Goal: Task Accomplishment & Management: Manage account settings

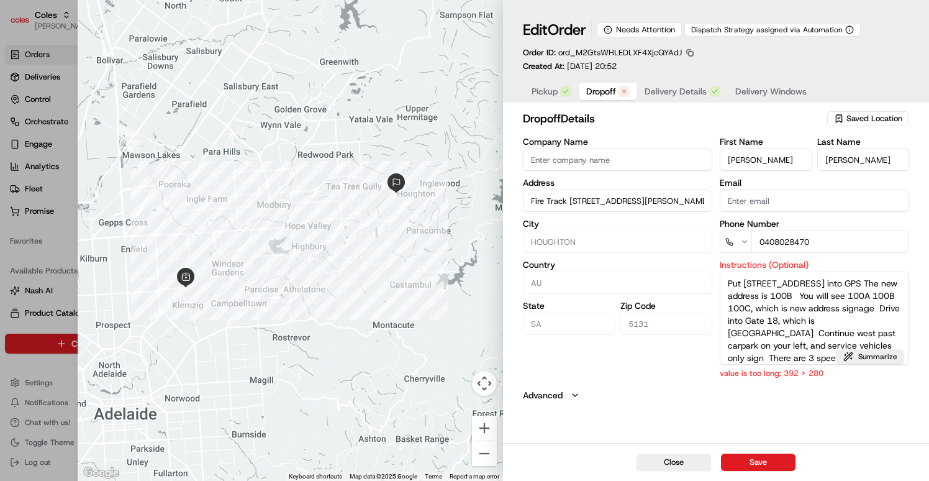
click at [600, 86] on span "Dropoff" at bounding box center [601, 91] width 30 height 12
click at [70, 254] on div at bounding box center [464, 240] width 929 height 481
type input "+1"
click at [611, 93] on span "Dropoff" at bounding box center [601, 91] width 30 height 12
click at [860, 359] on button "Summarize" at bounding box center [870, 356] width 68 height 15
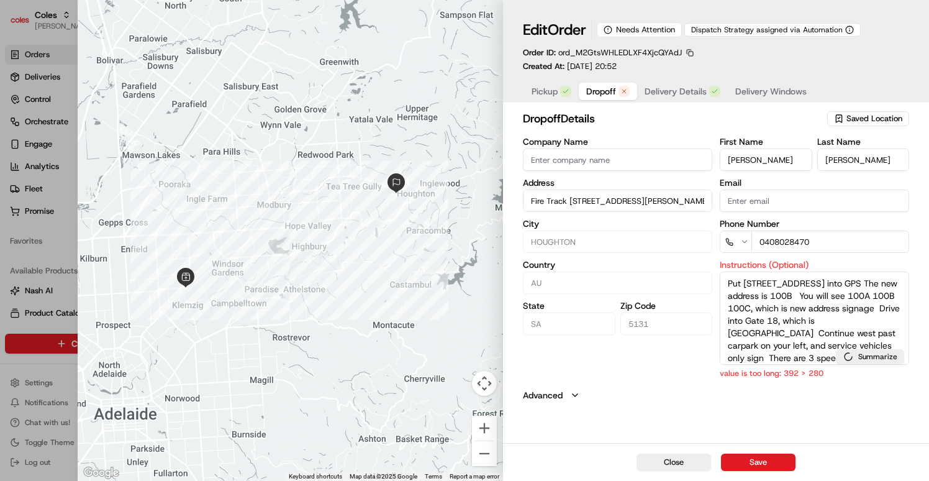
type textarea "GPS: 28 Range Rd S Houghton, new address 100B (past 100A/C). Gate 18 (Ansteys H…"
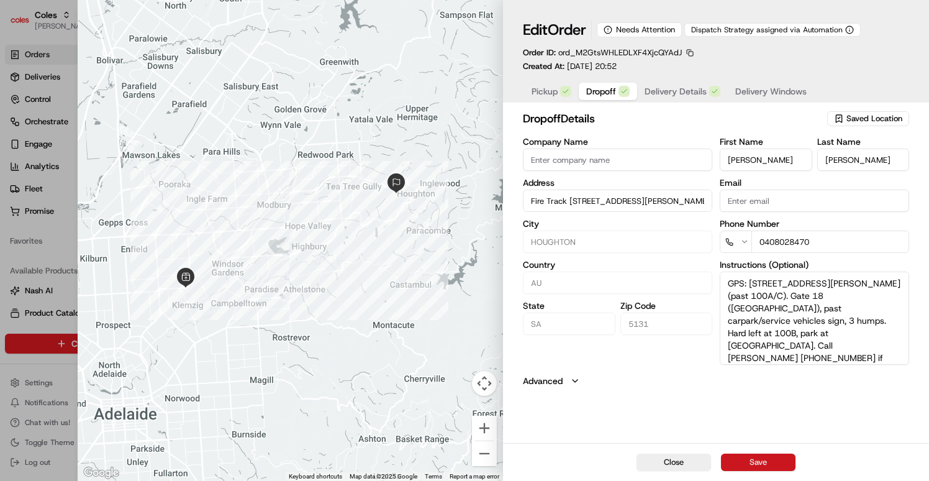
click at [762, 459] on button "Save" at bounding box center [758, 461] width 75 height 17
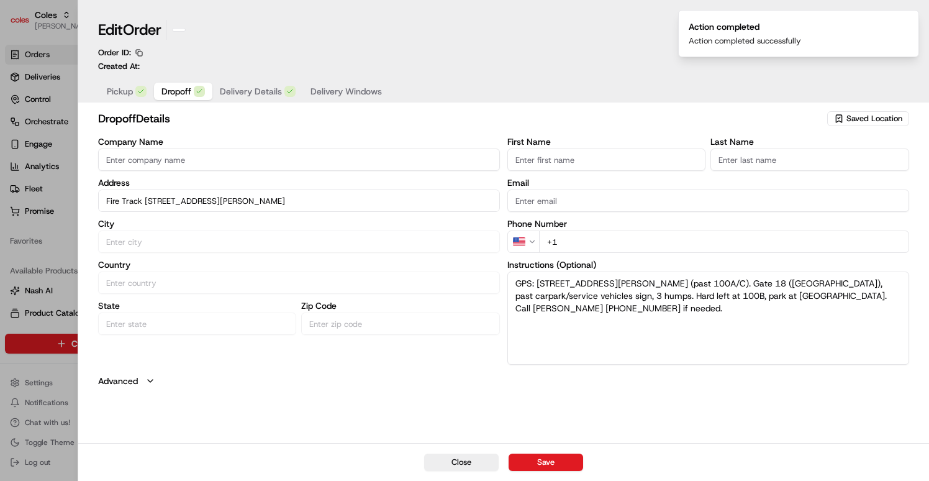
type input "+1"
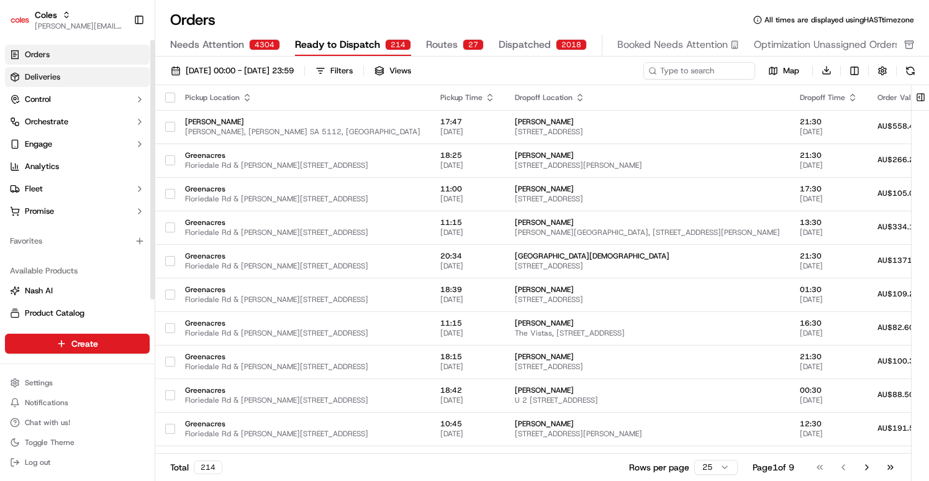
click at [81, 76] on link "Deliveries" at bounding box center [77, 77] width 145 height 20
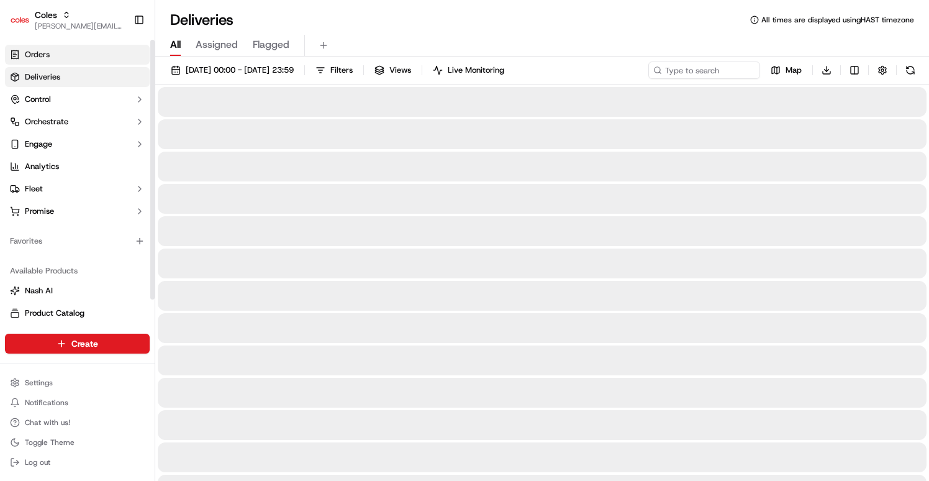
click at [76, 58] on link "Orders" at bounding box center [77, 55] width 145 height 20
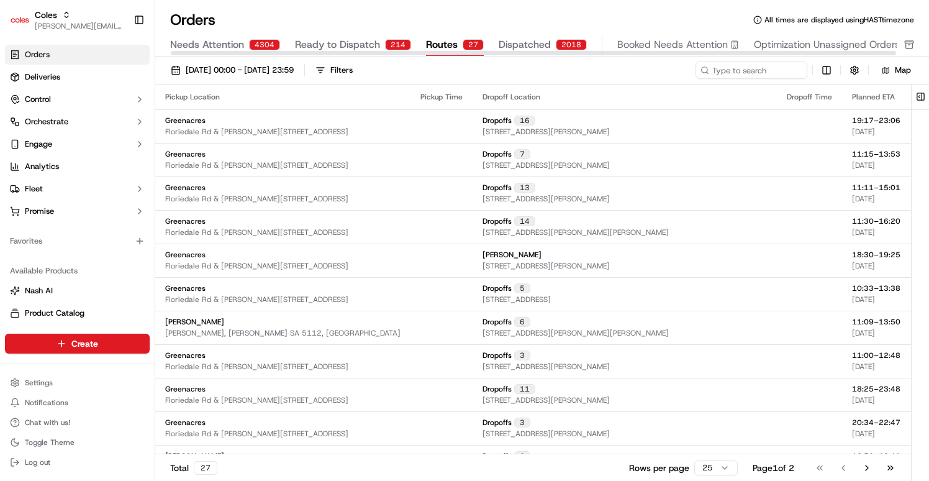
click at [440, 43] on span "Routes" at bounding box center [442, 44] width 32 height 15
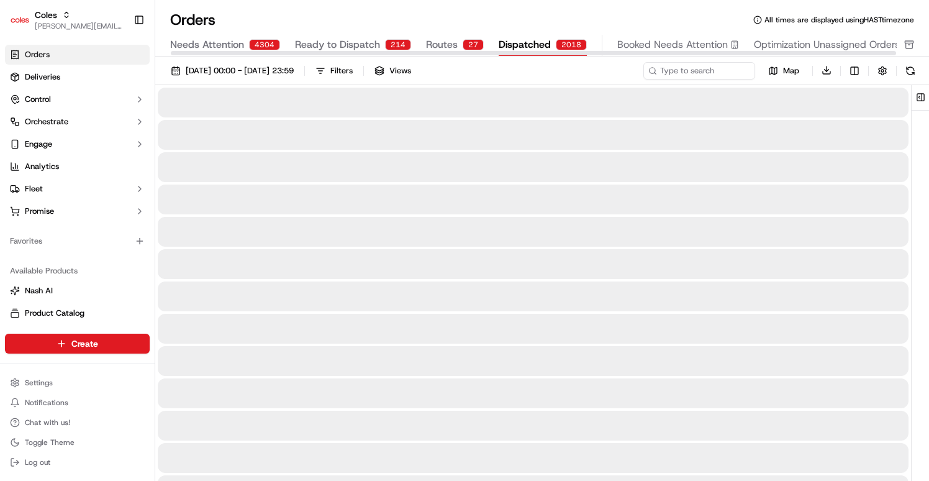
click at [558, 47] on div "2018" at bounding box center [571, 44] width 31 height 11
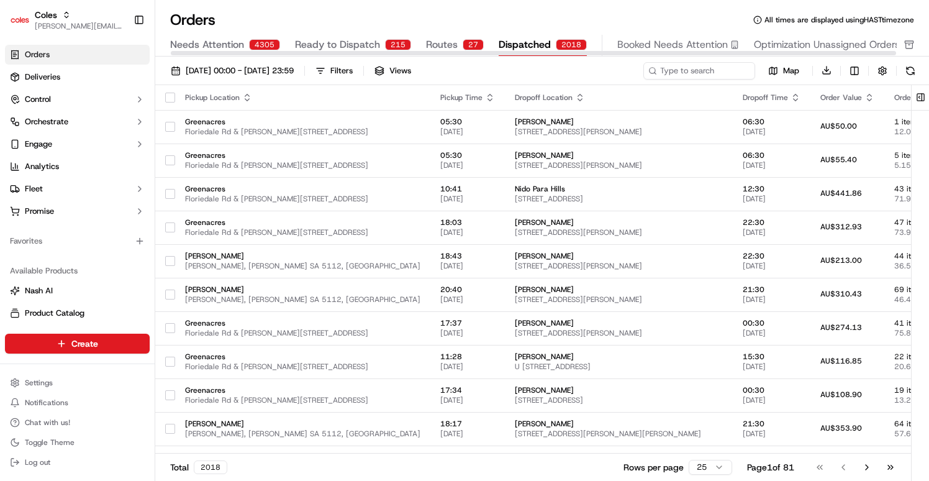
click at [361, 12] on div "Orders All times are displayed using HAST timezone" at bounding box center [542, 20] width 774 height 20
click at [98, 84] on link "Deliveries" at bounding box center [77, 77] width 145 height 20
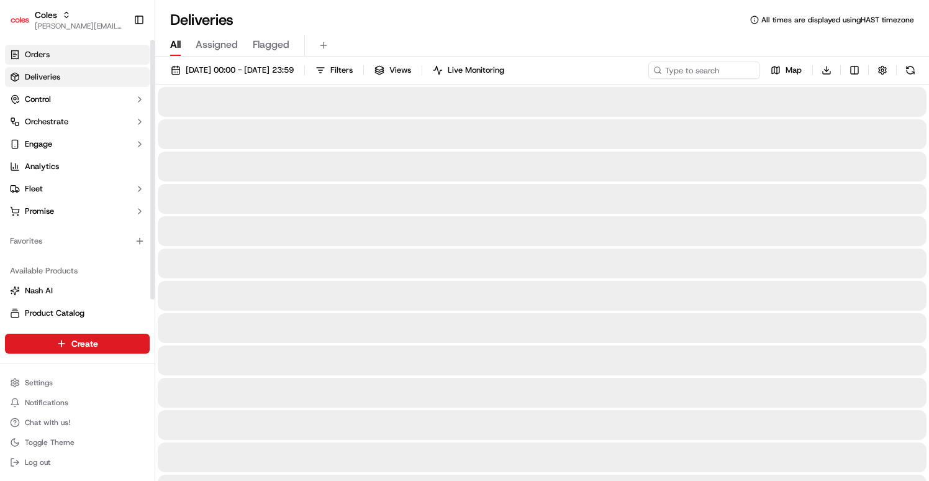
drag, startPoint x: 110, startPoint y: 58, endPoint x: 132, endPoint y: 61, distance: 22.5
click at [110, 58] on link "Orders" at bounding box center [77, 55] width 145 height 20
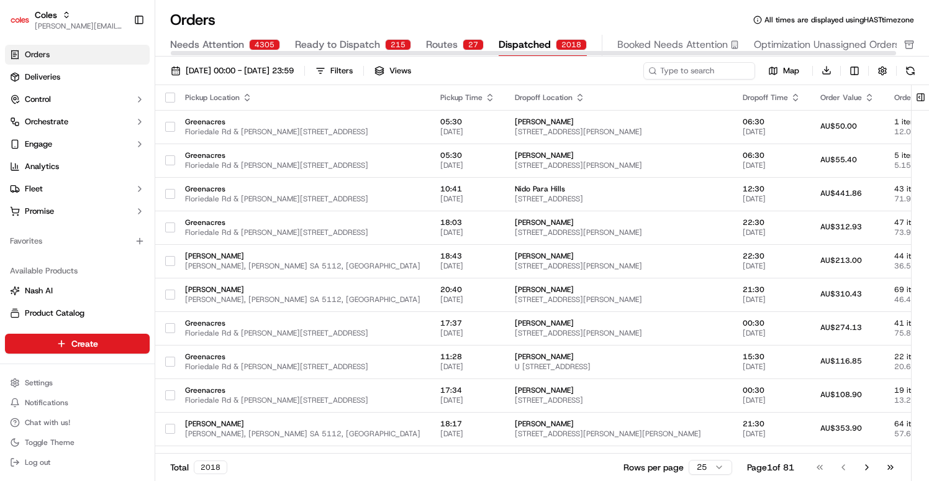
click at [532, 43] on span "Dispatched" at bounding box center [525, 44] width 52 height 15
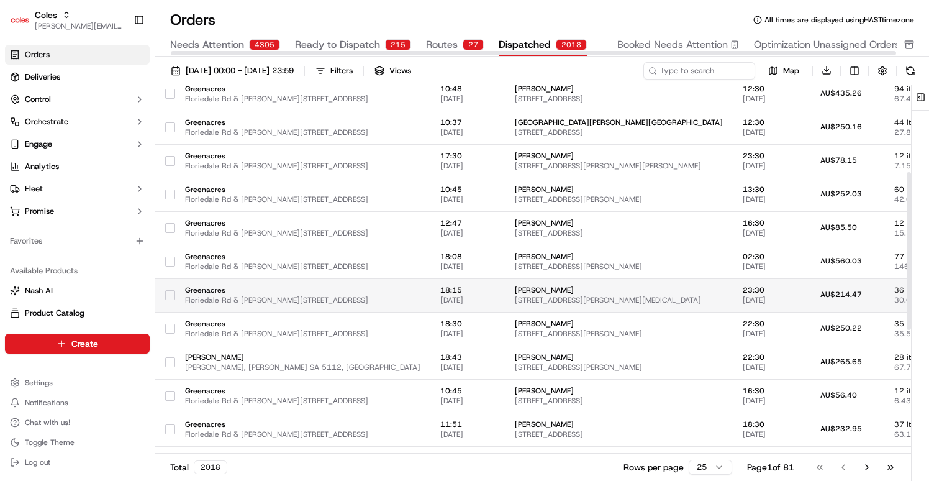
scroll to position [494, 0]
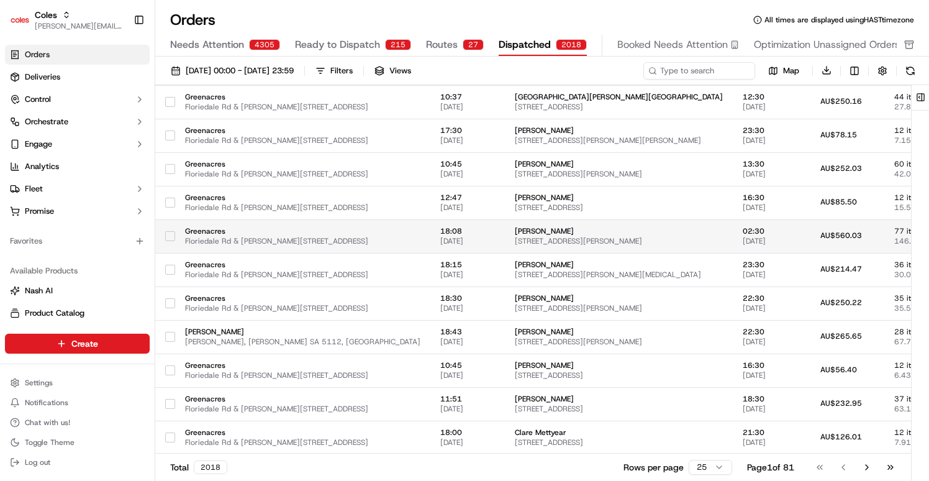
drag, startPoint x: 371, startPoint y: 253, endPoint x: 677, endPoint y: 244, distance: 306.3
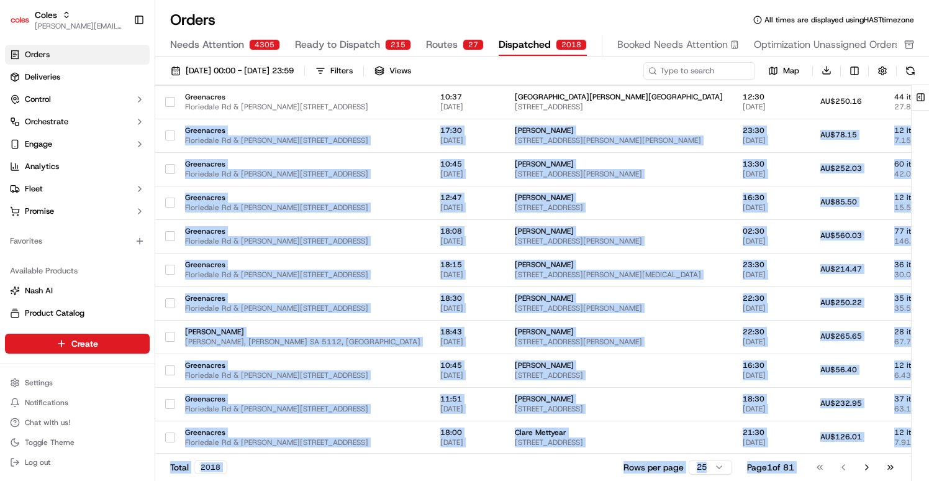
scroll to position [494, 193]
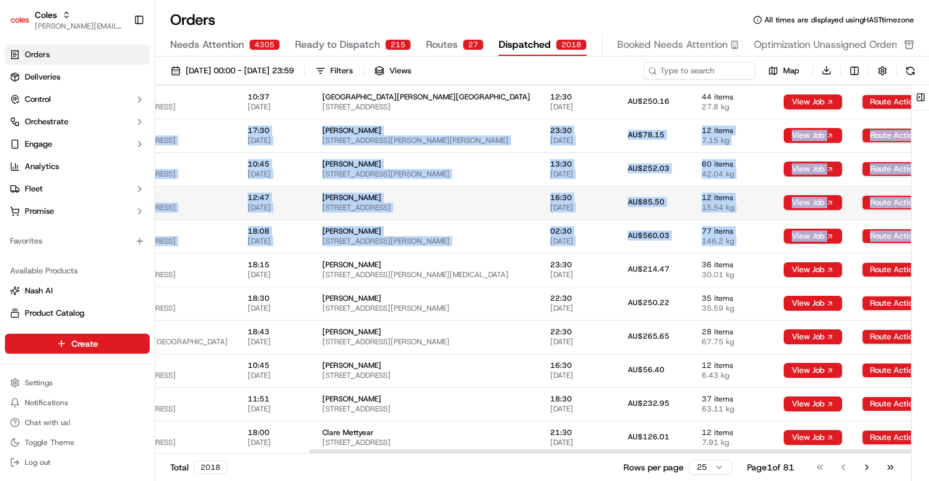
drag, startPoint x: 319, startPoint y: 122, endPoint x: 899, endPoint y: 204, distance: 585.3
click at [903, 234] on tbody "Greenacres Floriedale Rd & Muller Rd, Greenacres SA 5086, Australia 05:30 09/09…" at bounding box center [478, 35] width 1031 height 839
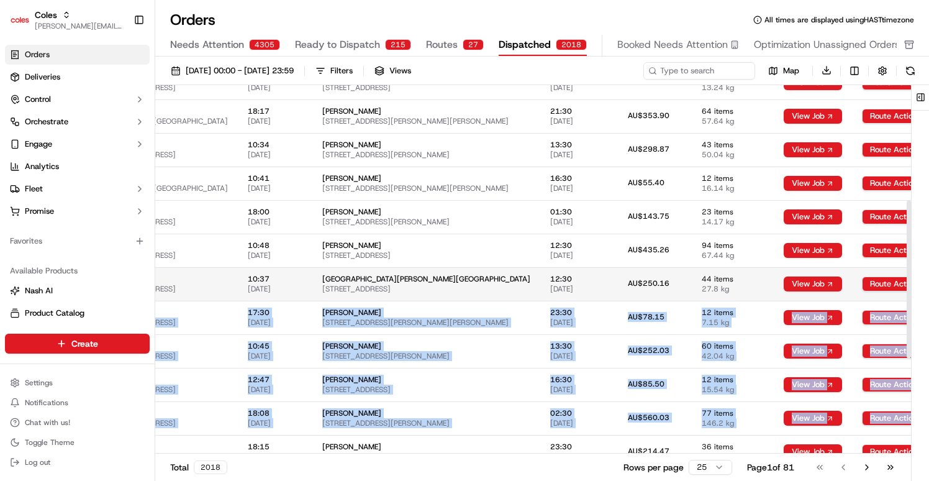
scroll to position [0, 193]
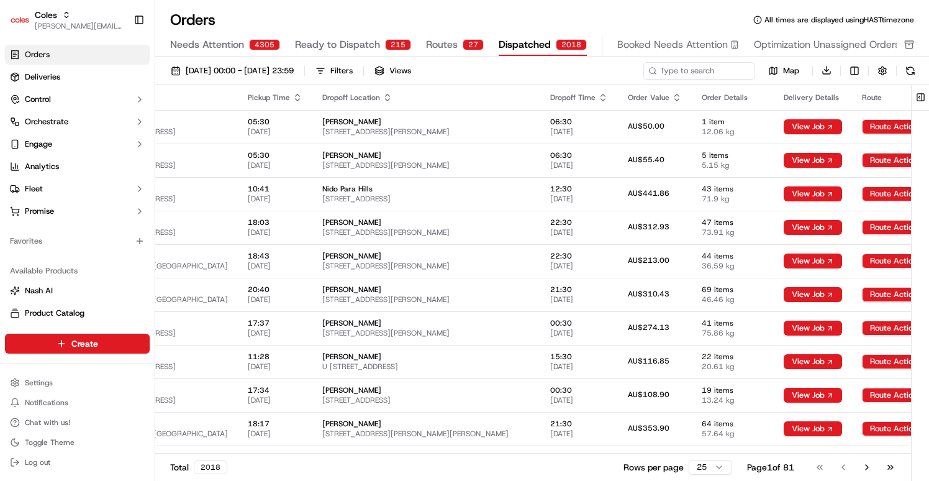
click at [708, 468] on html "Coles barry@usenash.com Toggle Sidebar Orders Deliveries Control Orchestrate En…" at bounding box center [464, 240] width 929 height 481
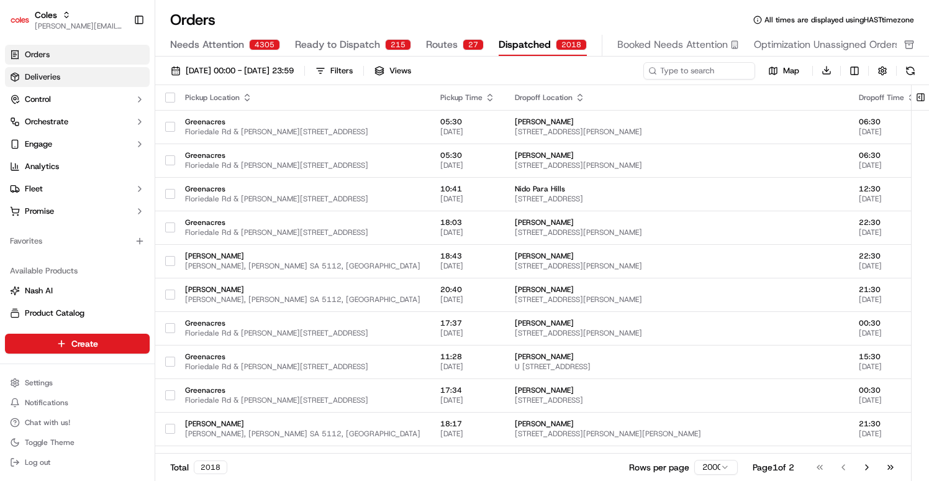
click at [107, 61] on link "Orders" at bounding box center [77, 55] width 145 height 20
click at [107, 55] on link "Orders" at bounding box center [77, 55] width 145 height 20
click at [83, 76] on link "Deliveries" at bounding box center [77, 77] width 145 height 20
click at [40, 76] on span "Deliveries" at bounding box center [42, 76] width 35 height 11
click at [69, 76] on link "Deliveries" at bounding box center [77, 77] width 145 height 20
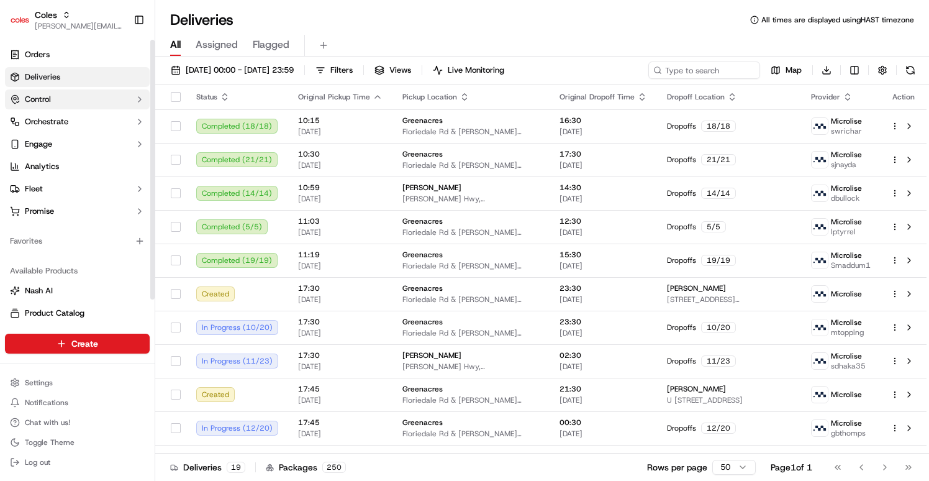
click at [52, 95] on button "Control" at bounding box center [77, 99] width 145 height 20
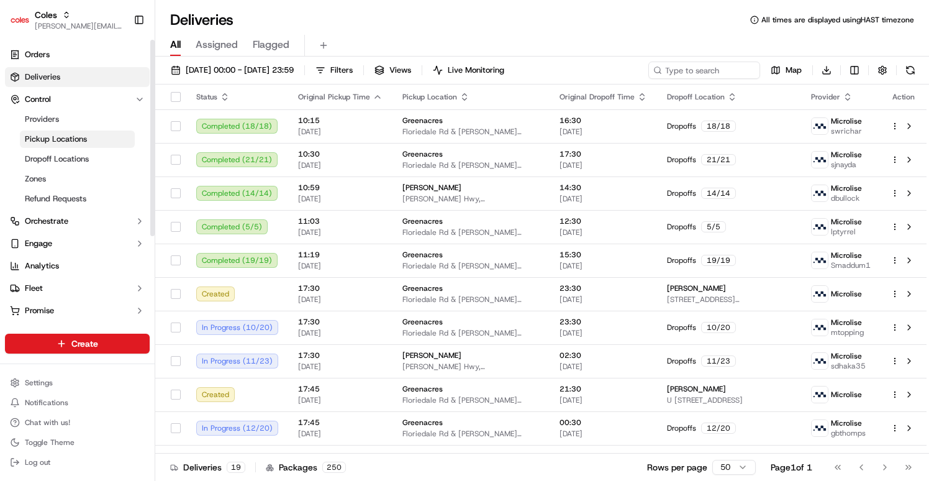
click at [57, 139] on span "Pickup Locations" at bounding box center [56, 139] width 62 height 11
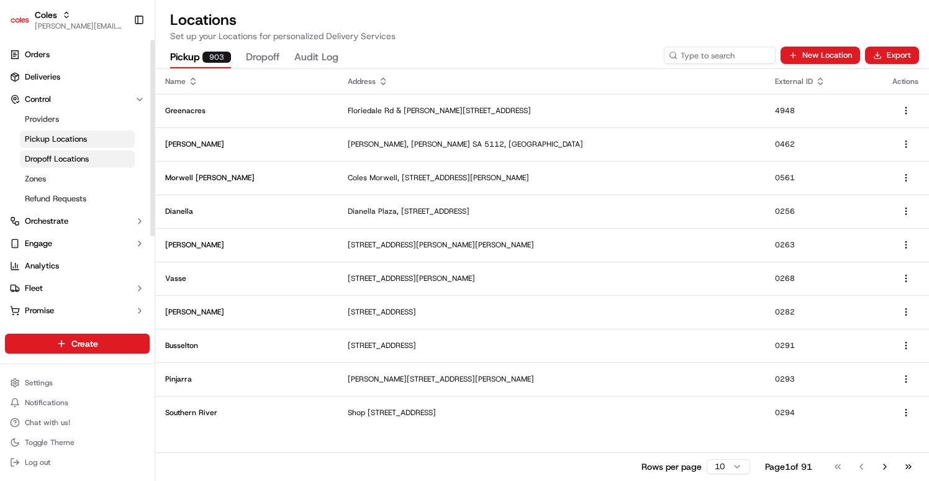
click at [58, 159] on span "Dropoff Locations" at bounding box center [57, 158] width 64 height 11
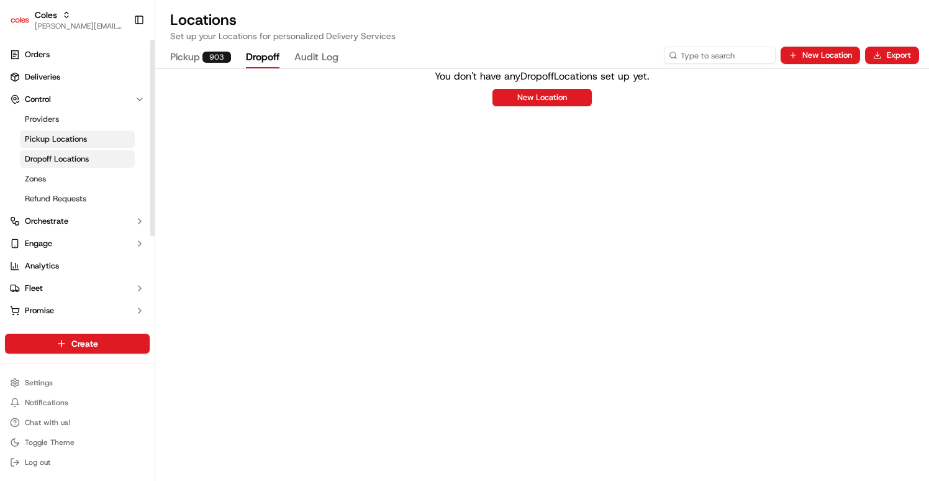
click at [66, 131] on link "Pickup Locations" at bounding box center [77, 138] width 115 height 17
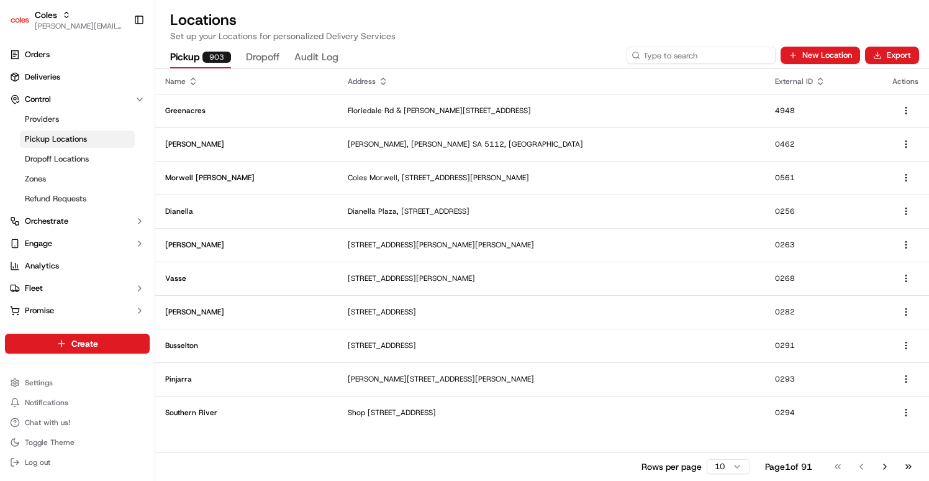
click at [699, 50] on input at bounding box center [701, 55] width 149 height 17
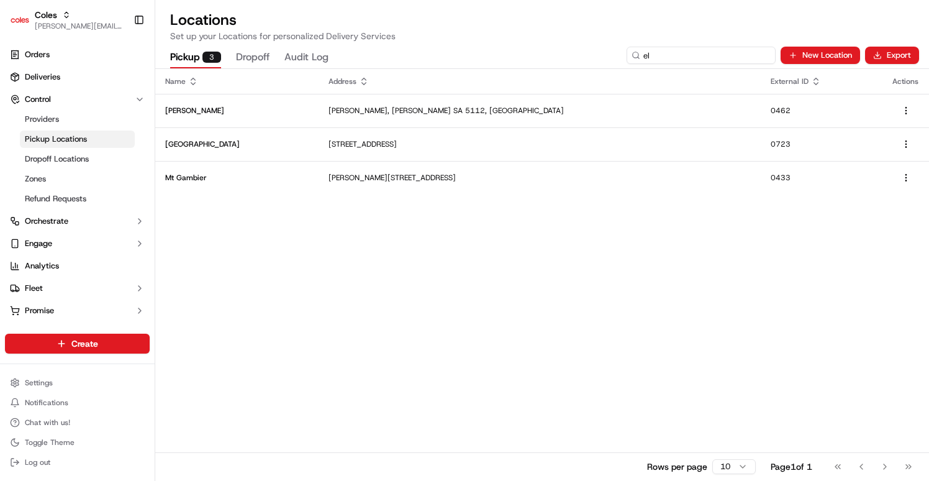
type input "e"
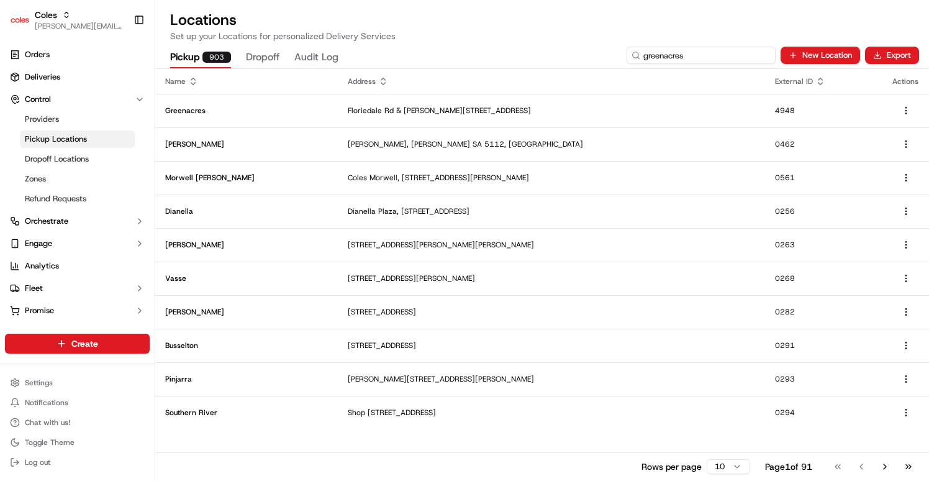
type input "greenacres"
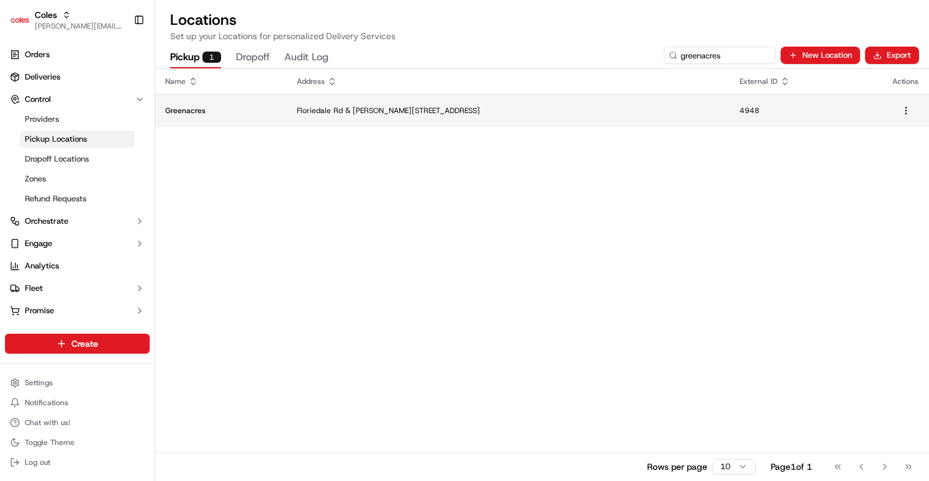
click at [563, 114] on p "Floriedale Rd & [PERSON_NAME][STREET_ADDRESS]" at bounding box center [508, 111] width 423 height 10
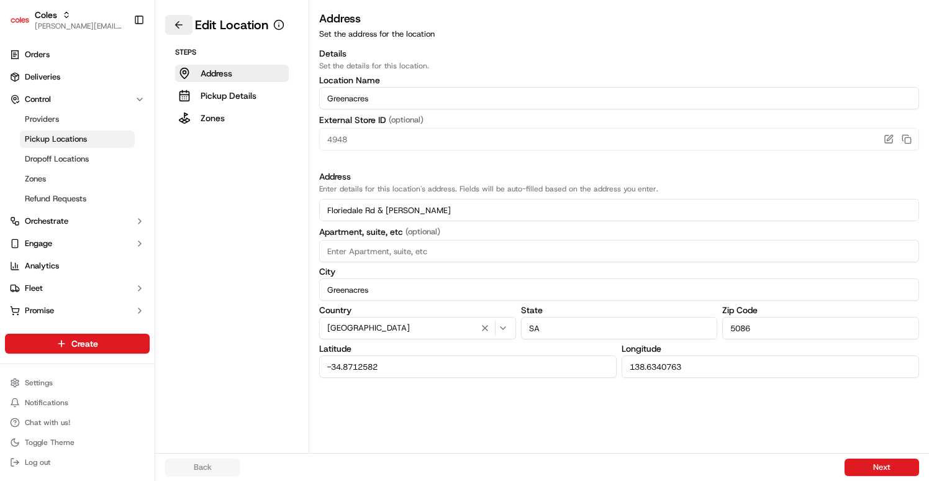
click at [175, 27] on button at bounding box center [178, 25] width 27 height 20
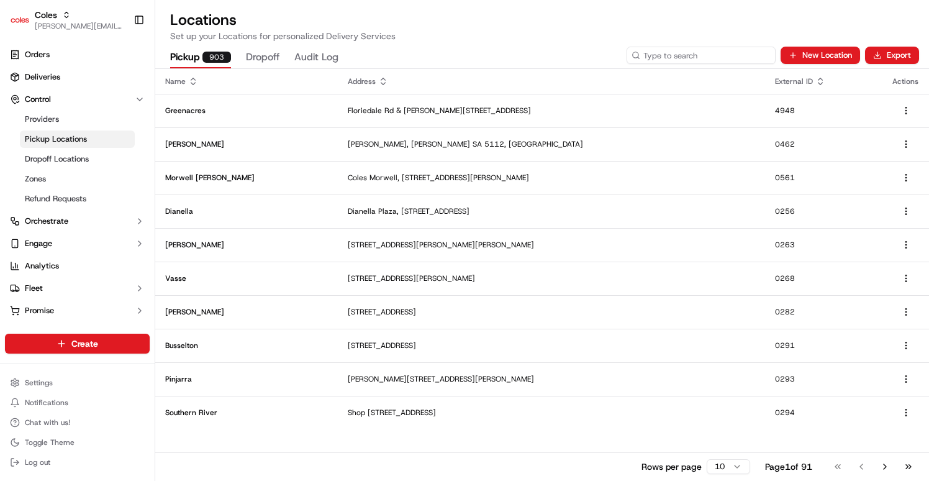
click at [742, 57] on input at bounding box center [701, 55] width 149 height 17
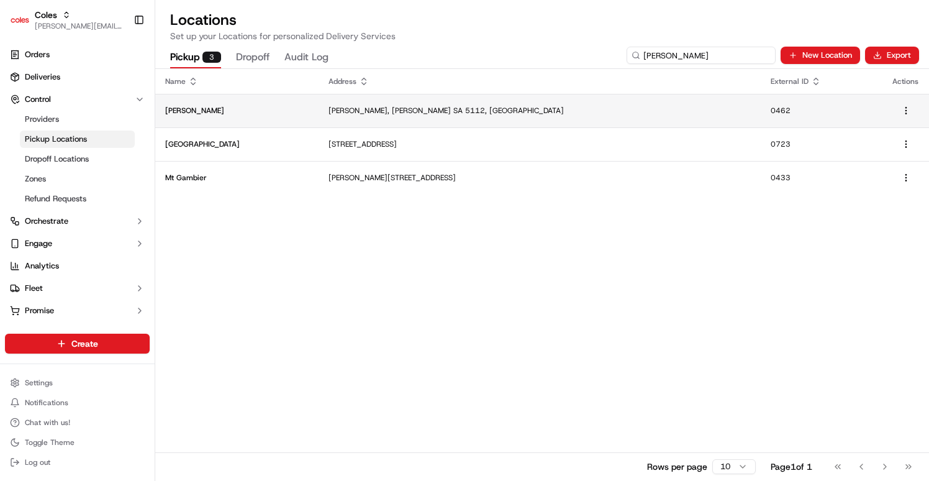
type input "eliza"
click at [709, 112] on p "[PERSON_NAME], [PERSON_NAME] SA 5112, [GEOGRAPHIC_DATA]" at bounding box center [540, 111] width 422 height 10
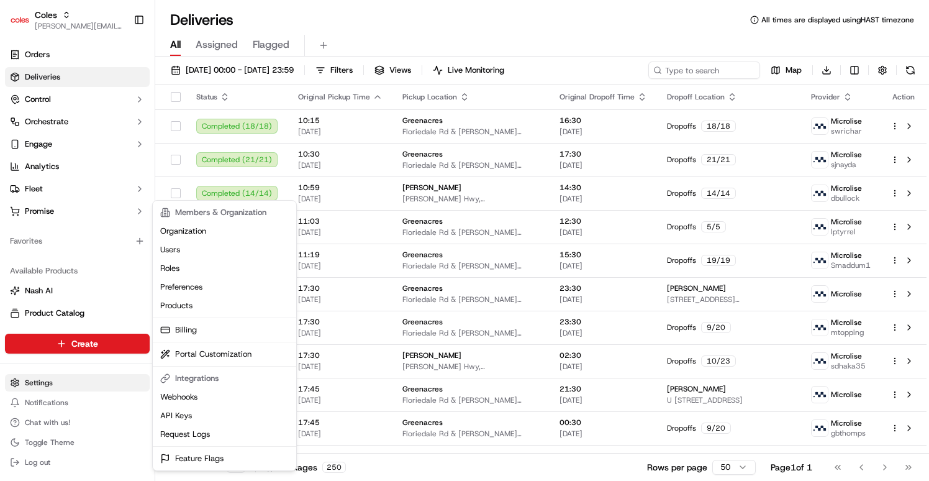
click at [61, 381] on html "Coles barry@usenash.com Toggle Sidebar Orders Deliveries Control Orchestrate En…" at bounding box center [464, 240] width 929 height 481
click at [55, 295] on html "Coles barry@usenash.com Toggle Sidebar Orders Deliveries Control Orchestrate En…" at bounding box center [464, 240] width 929 height 481
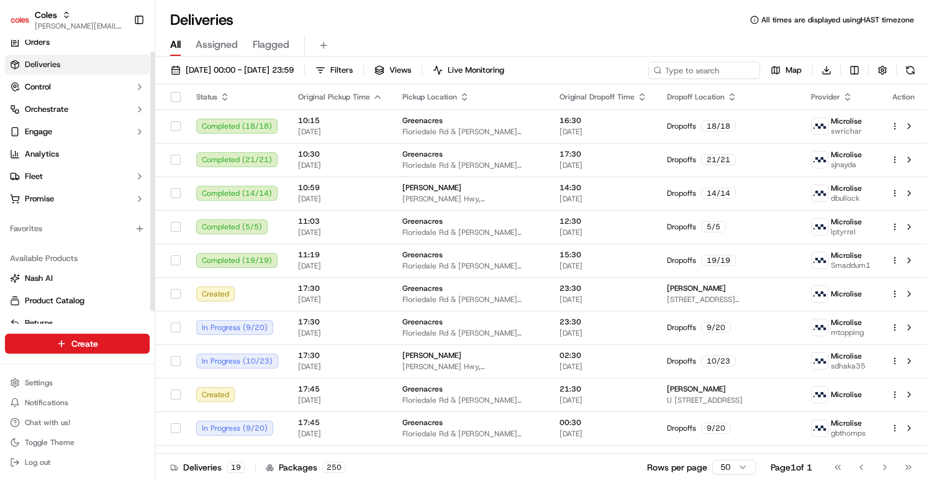
scroll to position [27, 0]
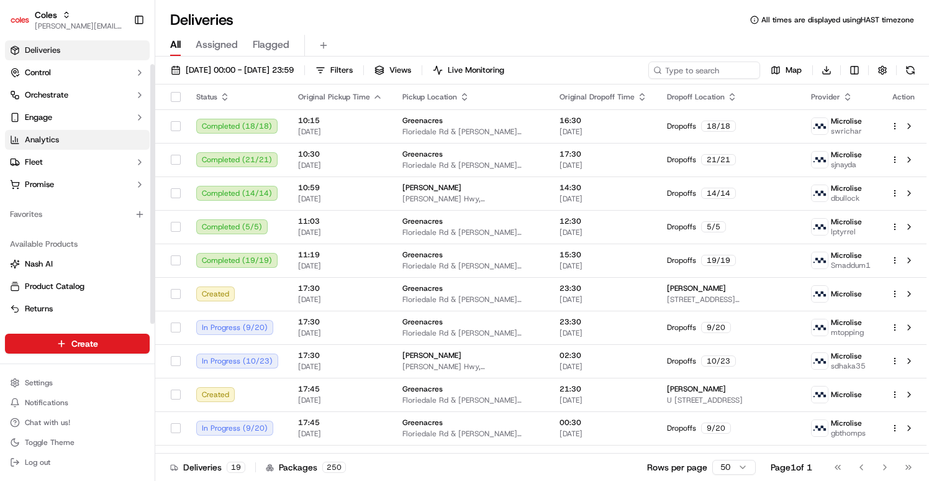
click at [59, 140] on link "Analytics" at bounding box center [77, 140] width 145 height 20
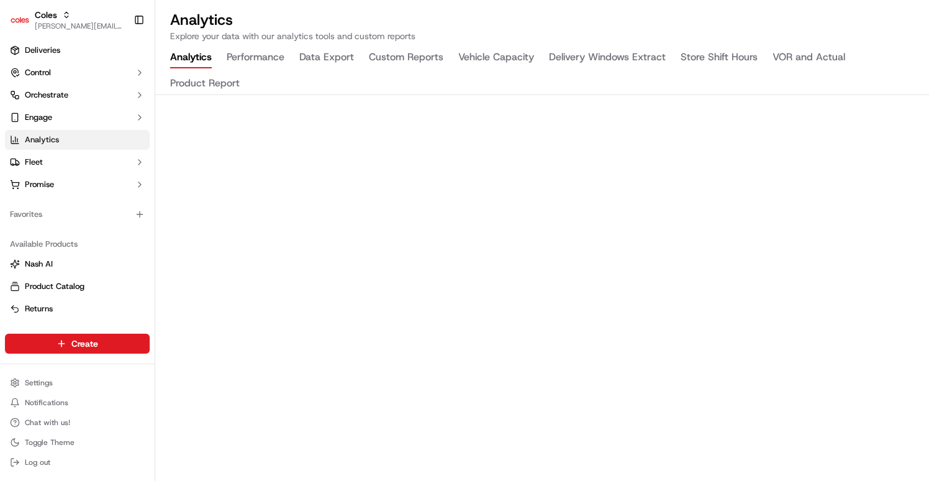
click at [252, 61] on button "Performance" at bounding box center [256, 57] width 58 height 21
click at [347, 52] on button "Data Export" at bounding box center [326, 57] width 55 height 21
click at [393, 57] on button "Custom Reports" at bounding box center [406, 57] width 75 height 21
click at [472, 59] on button "Vehicle Capacity" at bounding box center [496, 57] width 76 height 21
click at [586, 61] on button "Delivery Windows Extract" at bounding box center [607, 57] width 117 height 21
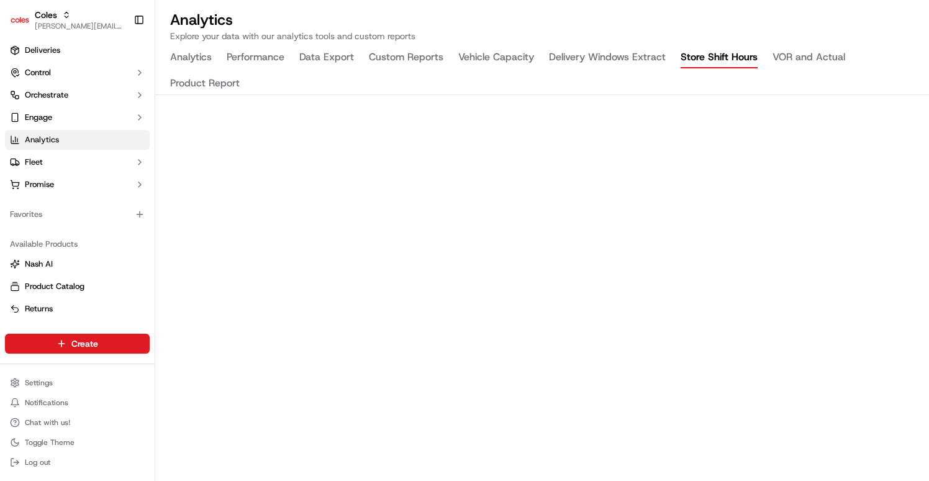
click at [681, 55] on button "Store Shift Hours" at bounding box center [719, 57] width 77 height 21
click at [196, 53] on button "Analytics" at bounding box center [191, 57] width 42 height 21
click at [407, 55] on button "Custom Reports" at bounding box center [406, 57] width 75 height 21
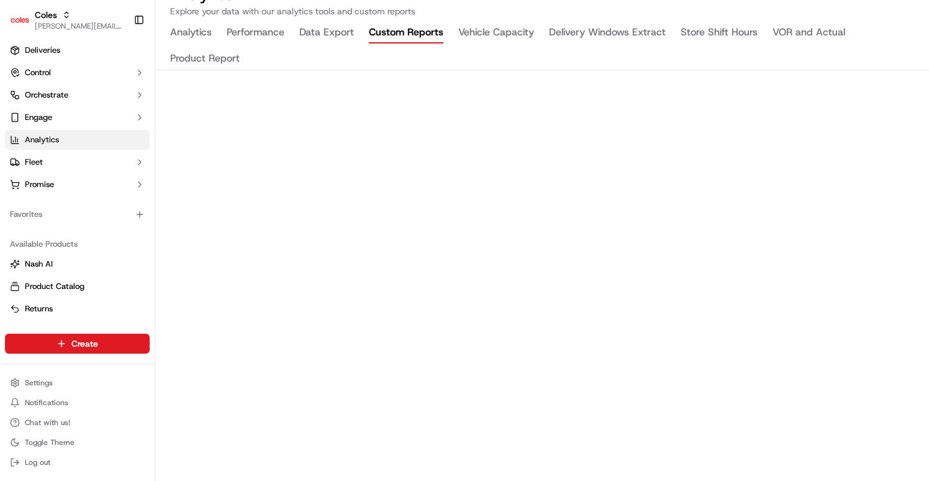
scroll to position [26, 0]
click at [307, 34] on button "Data Export" at bounding box center [326, 31] width 55 height 21
click at [271, 25] on button "Performance" at bounding box center [256, 31] width 58 height 21
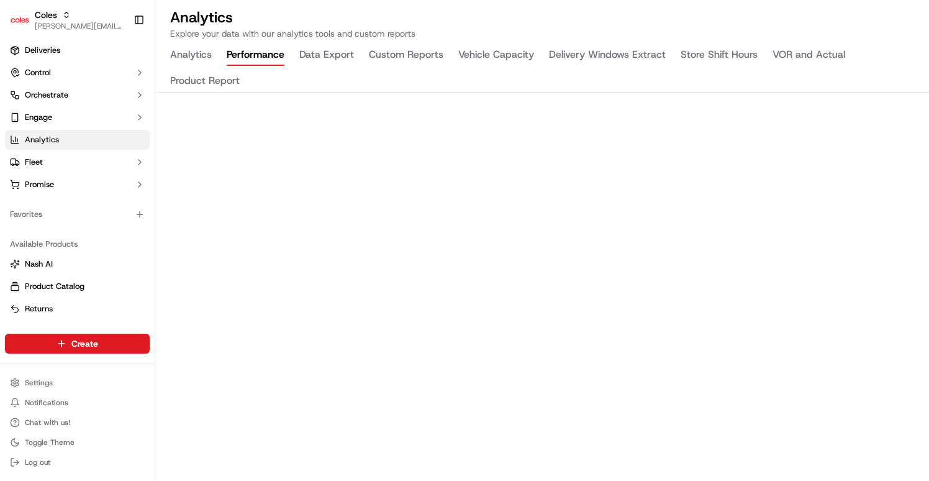
scroll to position [0, 0]
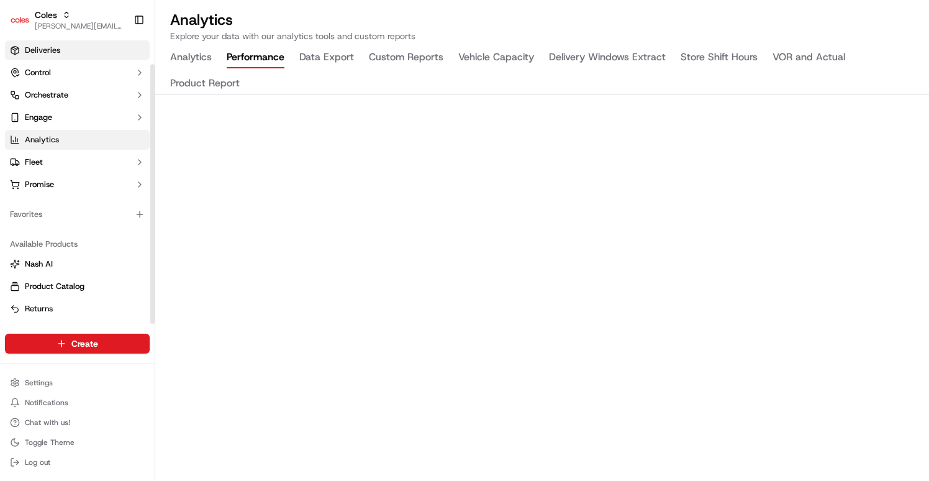
click at [86, 53] on link "Deliveries" at bounding box center [77, 50] width 145 height 20
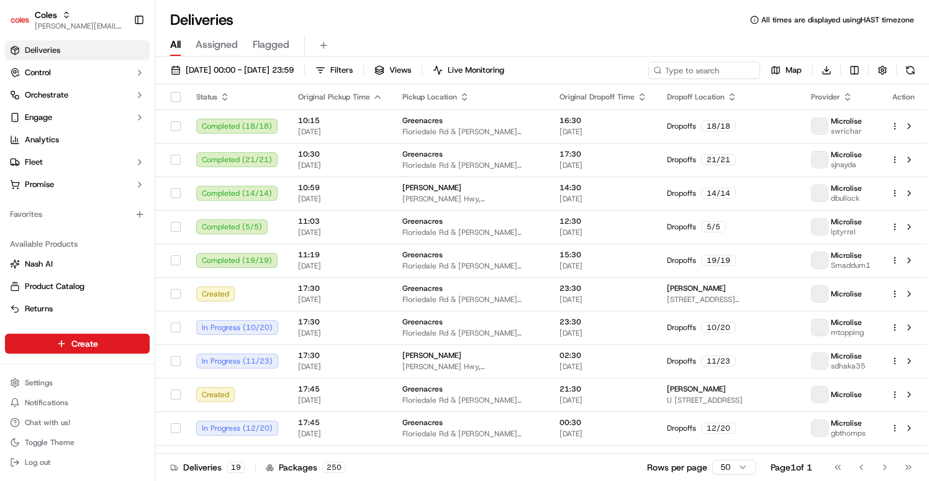
click at [575, 180] on td "14:30 17/09/2025" at bounding box center [603, 193] width 107 height 34
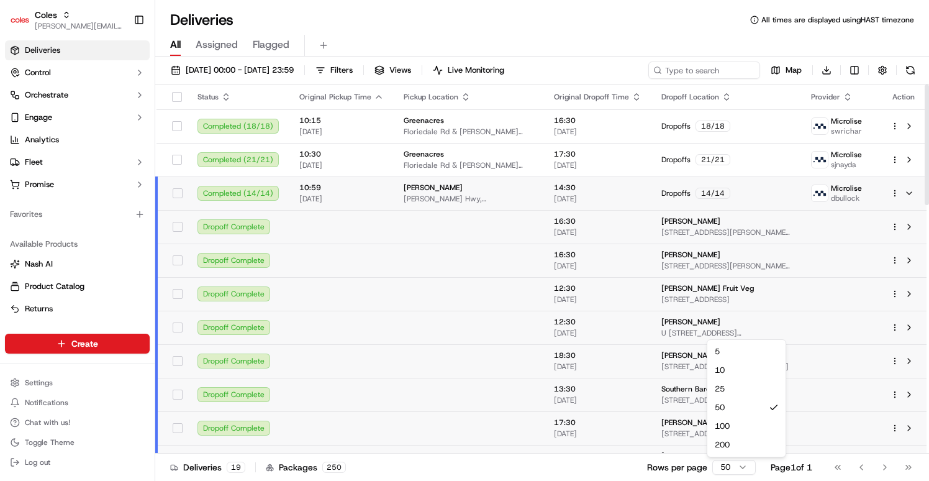
click at [725, 471] on html "Coles barry@usenash.com Toggle Sidebar Orders Deliveries Control Orchestrate En…" at bounding box center [464, 240] width 929 height 481
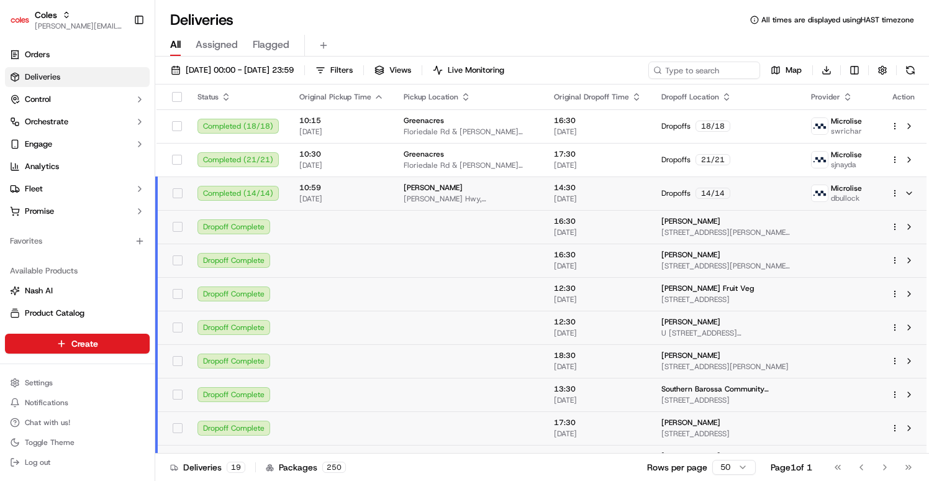
click at [363, 24] on div "Deliveries All times are displayed using HAST timezone" at bounding box center [542, 20] width 774 height 20
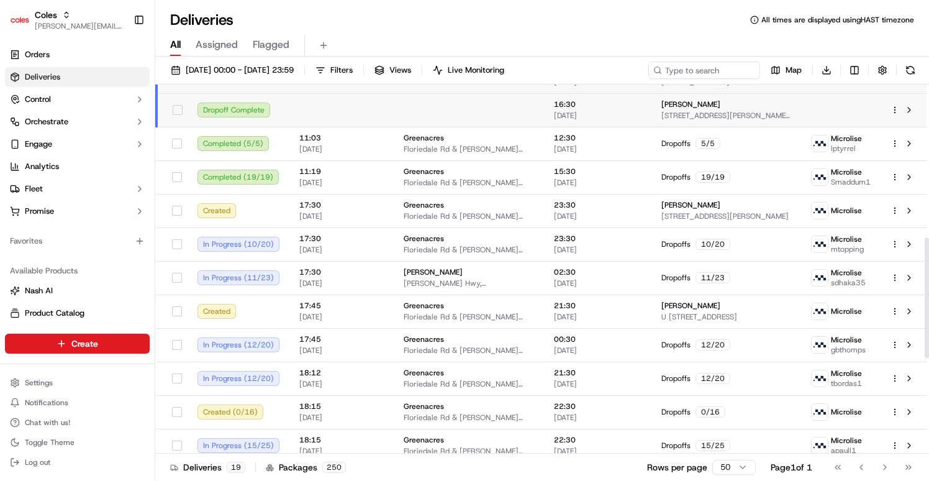
scroll to position [763, 0]
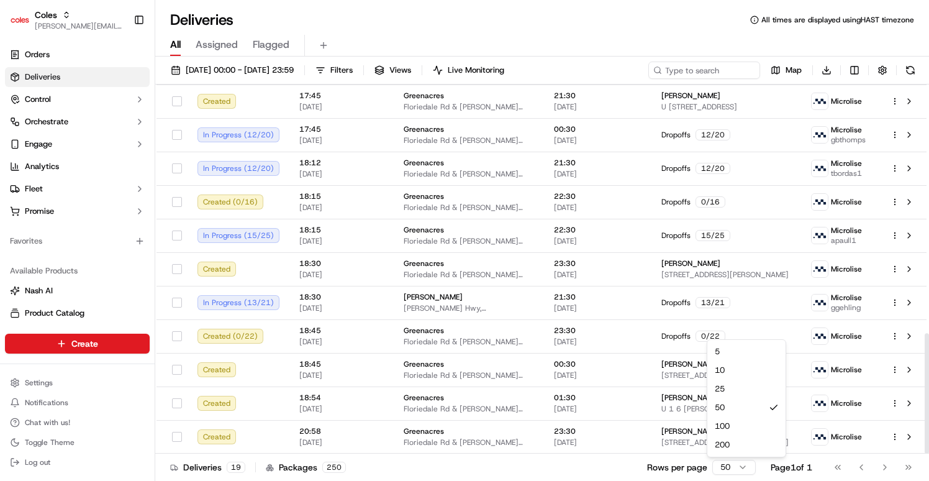
click at [732, 470] on html "Coles barry@usenash.com Toggle Sidebar Orders Deliveries Control Orchestrate En…" at bounding box center [464, 240] width 929 height 481
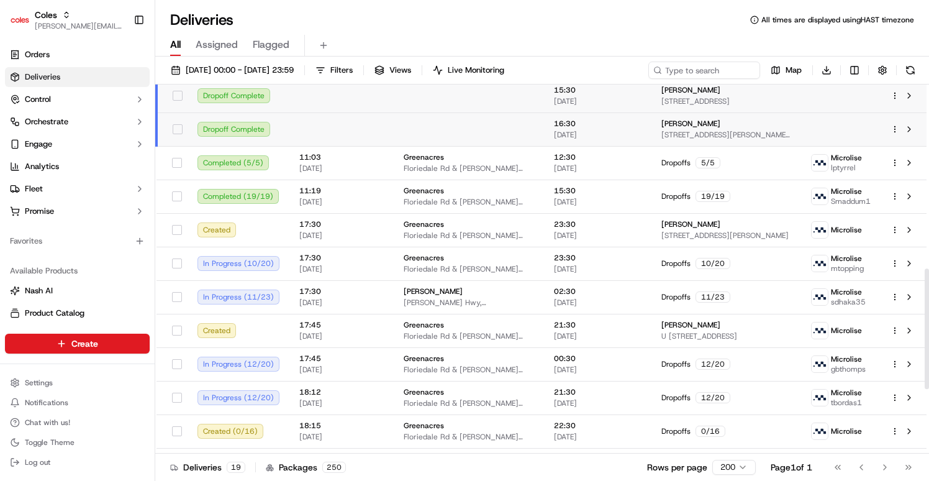
scroll to position [565, 0]
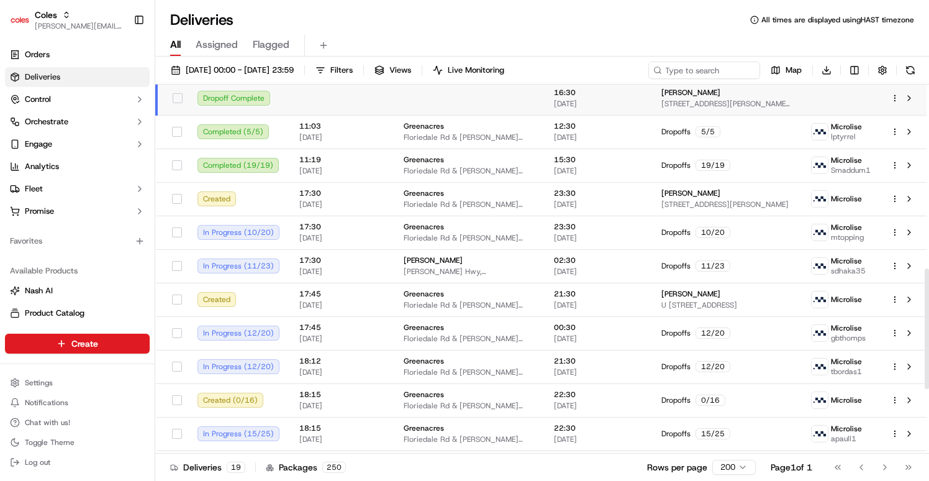
click at [737, 465] on html "Coles barry@usenash.com Toggle Sidebar Orders Deliveries Control Orchestrate En…" at bounding box center [464, 240] width 929 height 481
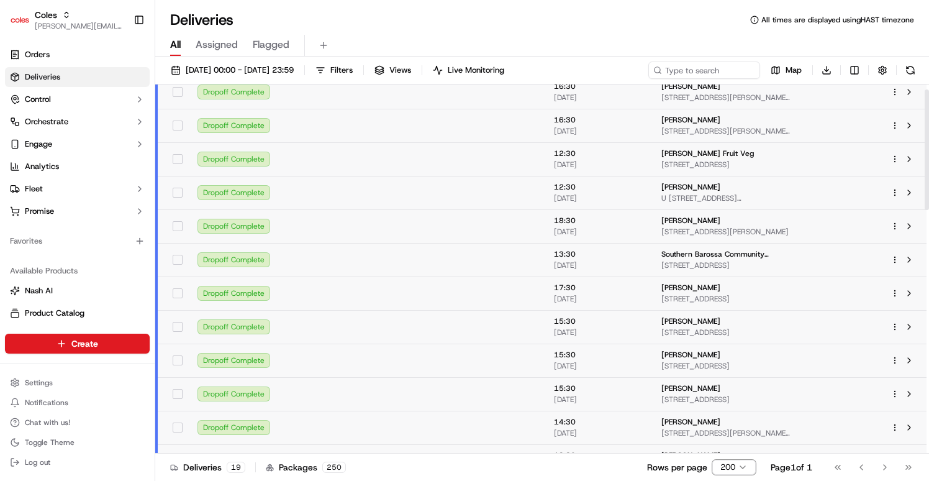
scroll to position [0, 0]
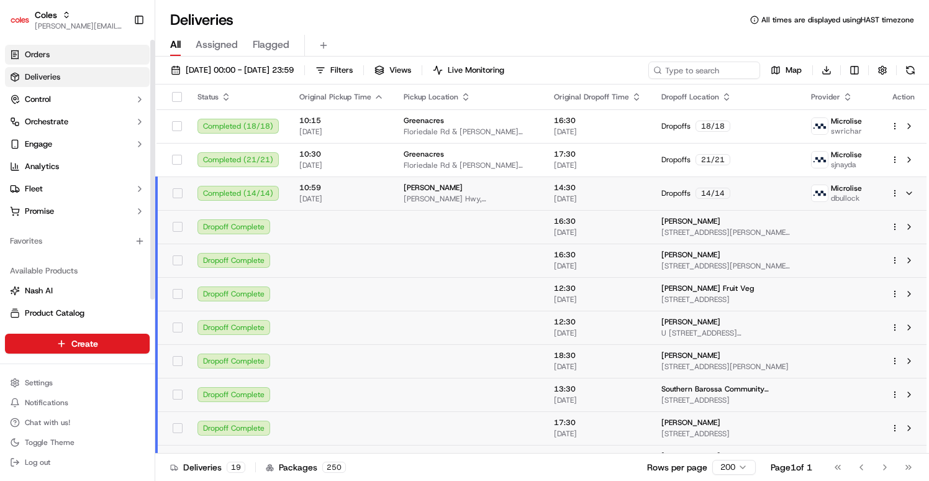
click at [74, 61] on link "Orders" at bounding box center [77, 55] width 145 height 20
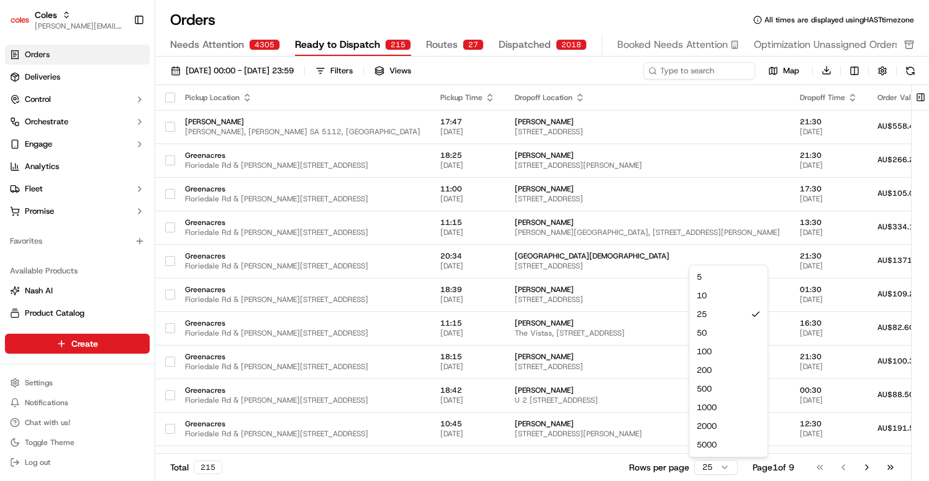
click at [722, 465] on html "Coles barry@usenash.com Toggle Sidebar Orders Deliveries Control Orchestrate En…" at bounding box center [464, 240] width 929 height 481
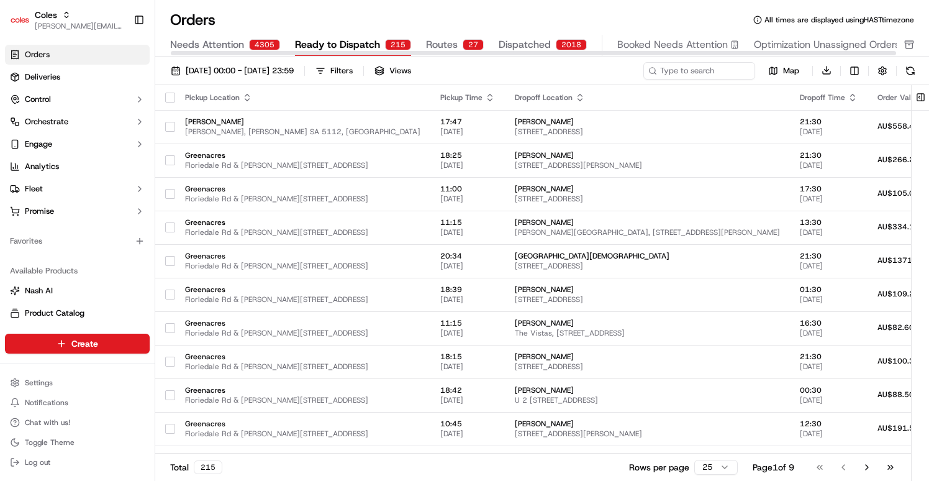
click at [526, 40] on span "Dispatched" at bounding box center [525, 44] width 52 height 15
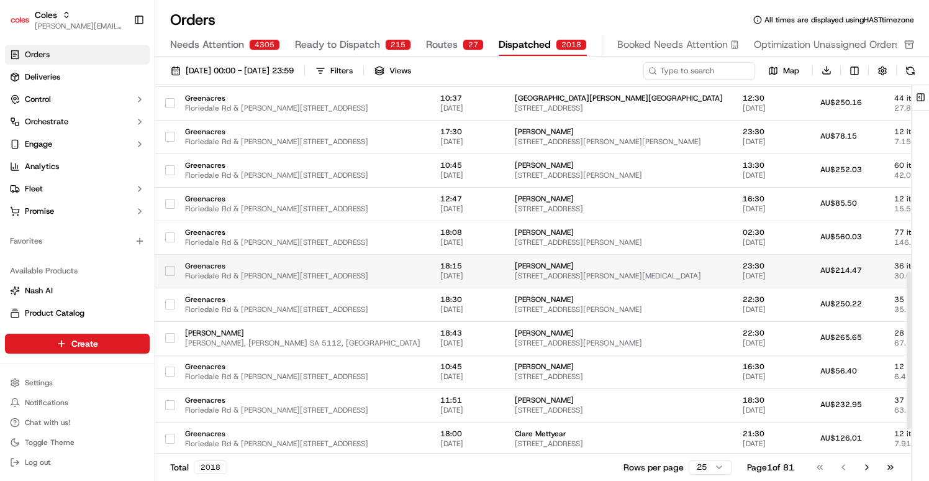
scroll to position [494, 0]
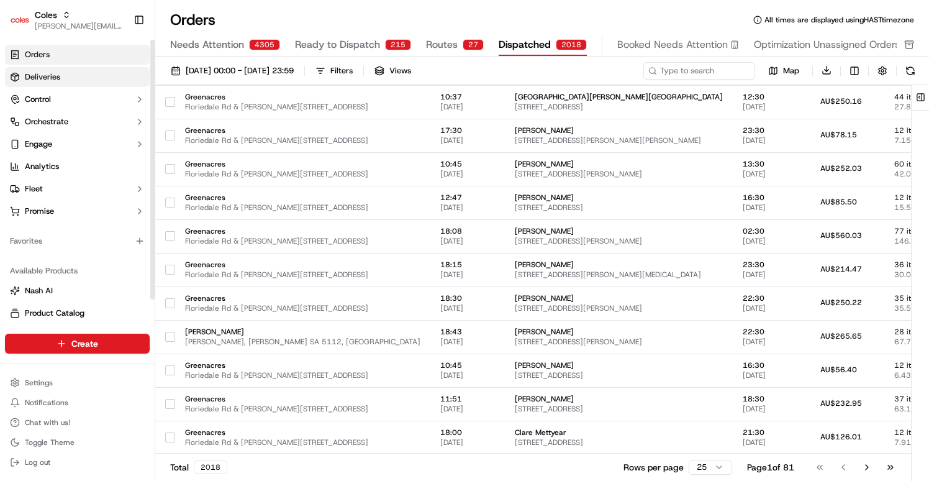
click at [44, 79] on span "Deliveries" at bounding box center [42, 76] width 35 height 11
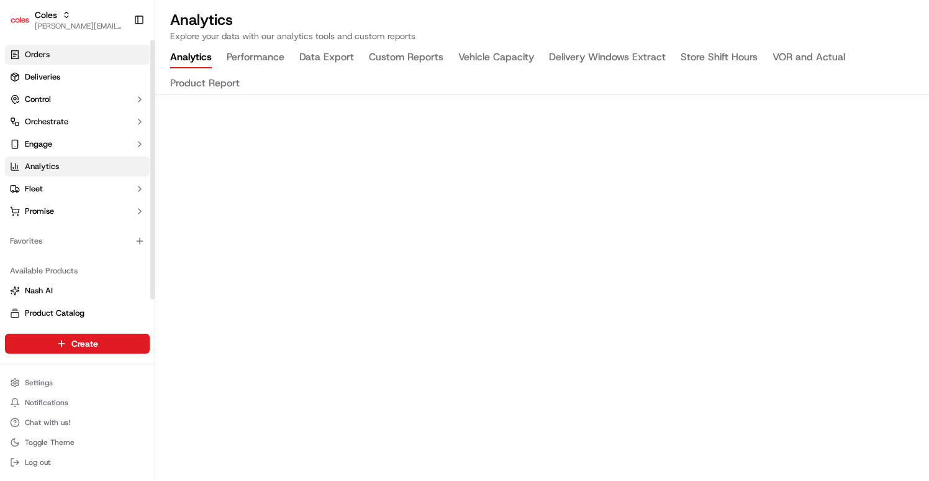
click at [91, 61] on link "Orders" at bounding box center [77, 55] width 145 height 20
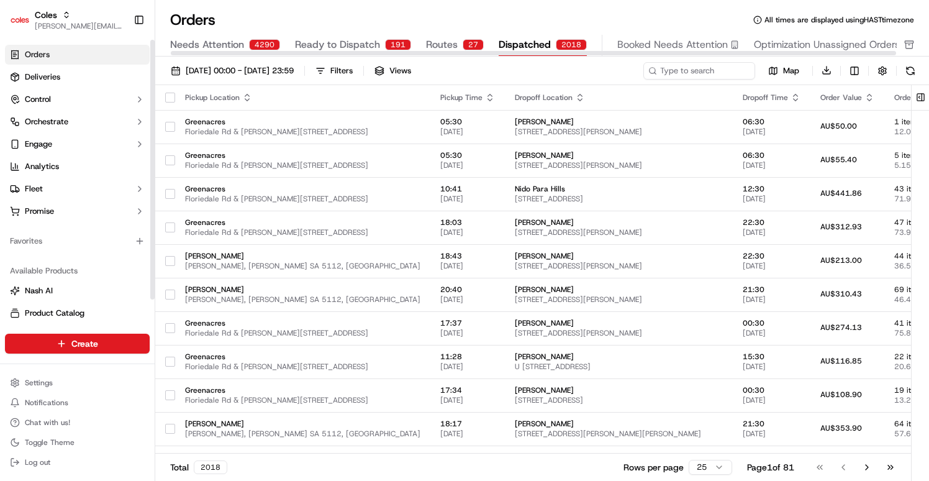
click at [527, 42] on span "Dispatched" at bounding box center [525, 44] width 52 height 15
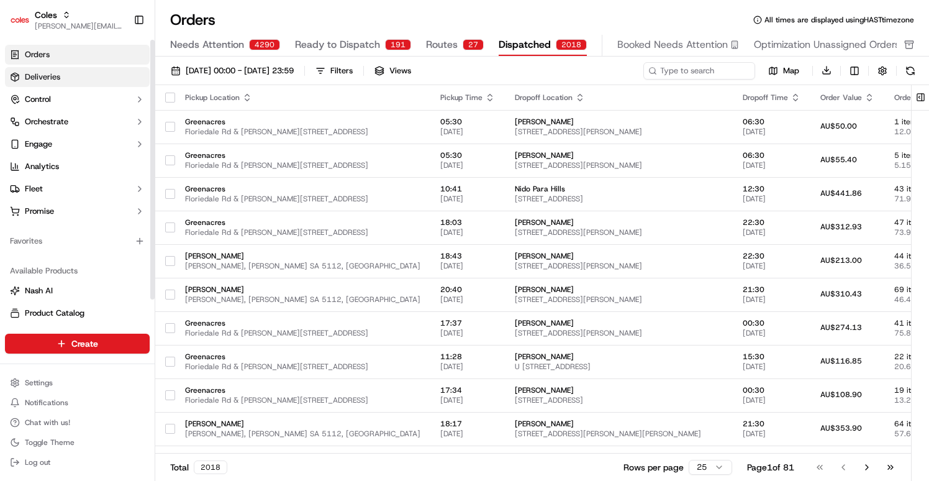
click at [80, 78] on link "Deliveries" at bounding box center [77, 77] width 145 height 20
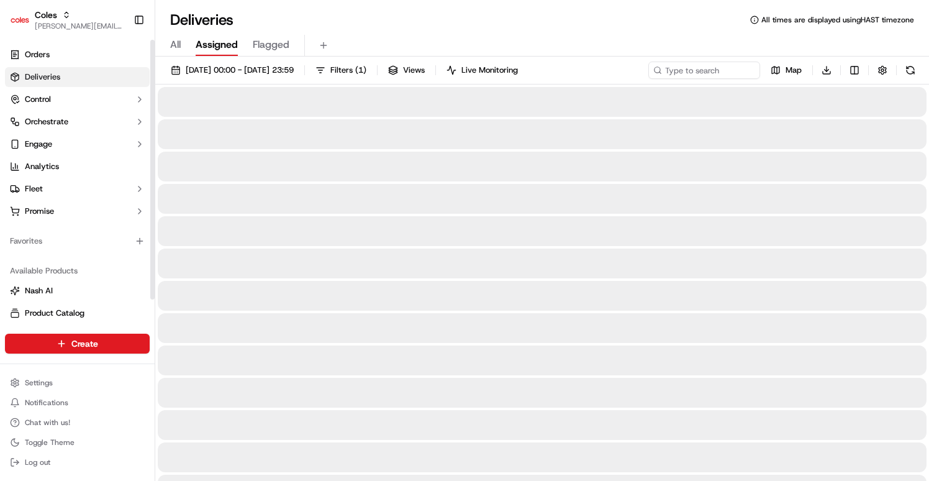
click at [210, 48] on span "Assigned" at bounding box center [217, 44] width 42 height 15
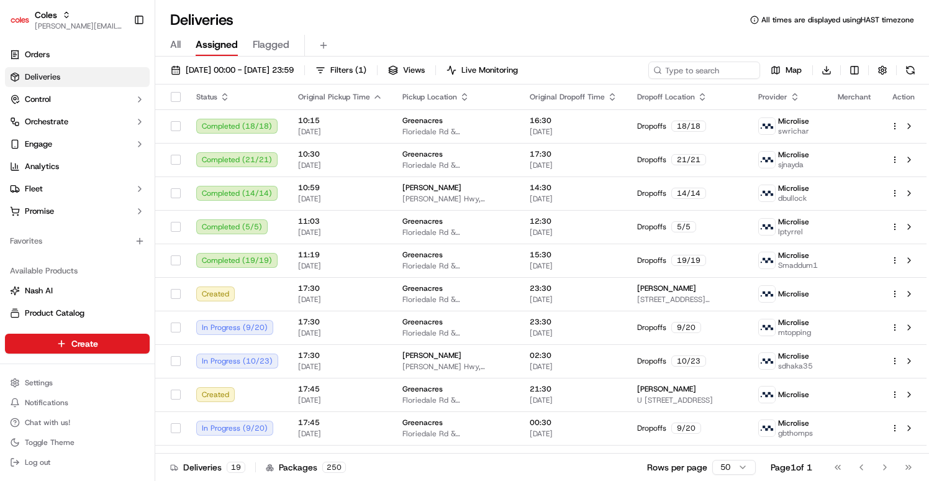
click at [273, 45] on span "Flagged" at bounding box center [271, 44] width 37 height 15
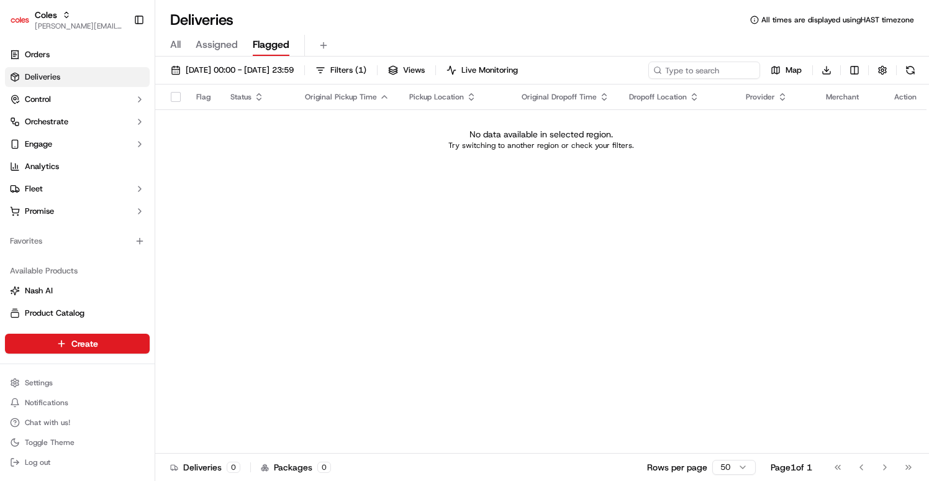
click at [264, 41] on span "Flagged" at bounding box center [271, 44] width 37 height 15
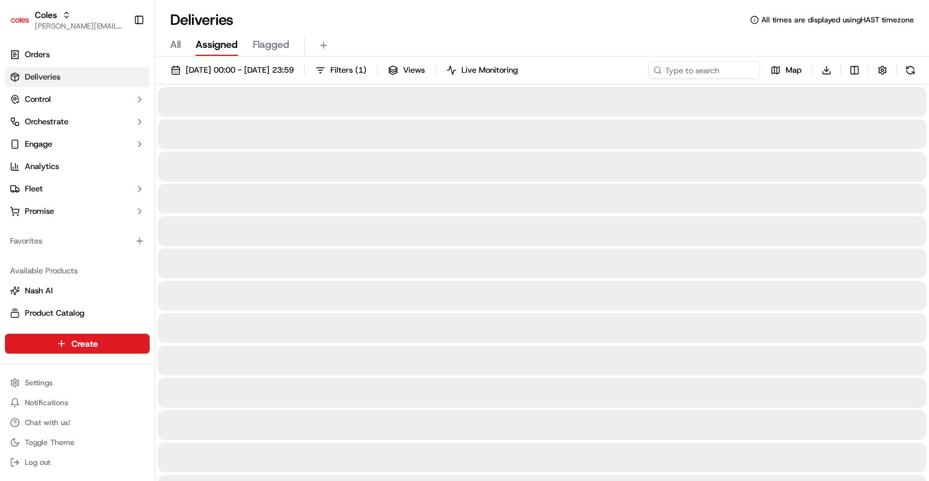
click at [216, 45] on span "Assigned" at bounding box center [217, 44] width 42 height 15
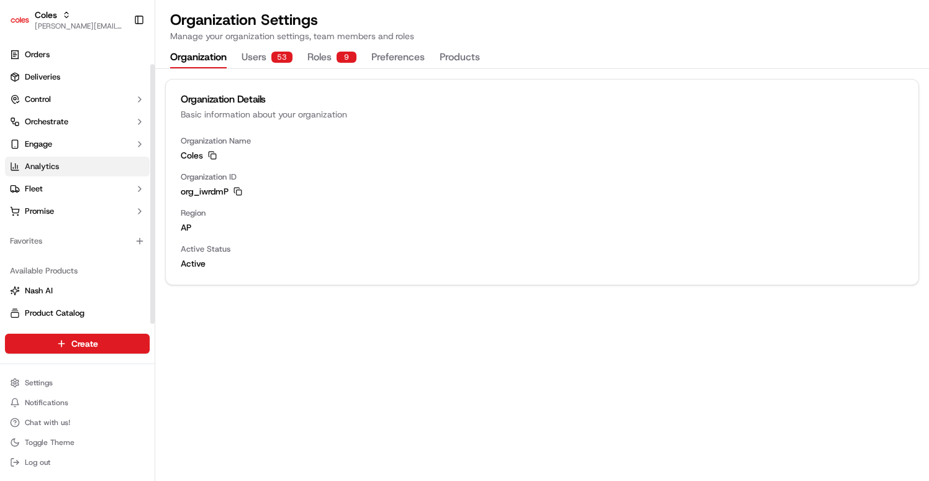
scroll to position [27, 0]
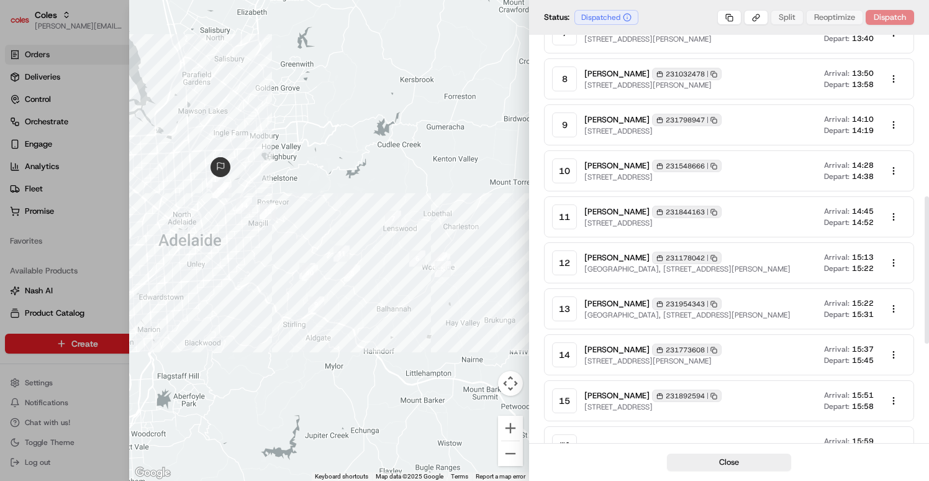
scroll to position [406, 0]
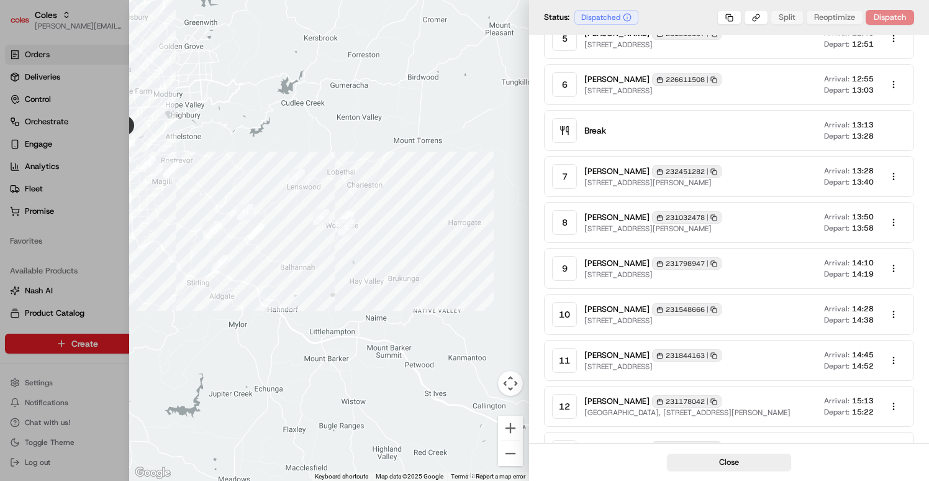
drag, startPoint x: 302, startPoint y: 298, endPoint x: 375, endPoint y: 357, distance: 93.6
click at [375, 358] on div at bounding box center [329, 240] width 400 height 481
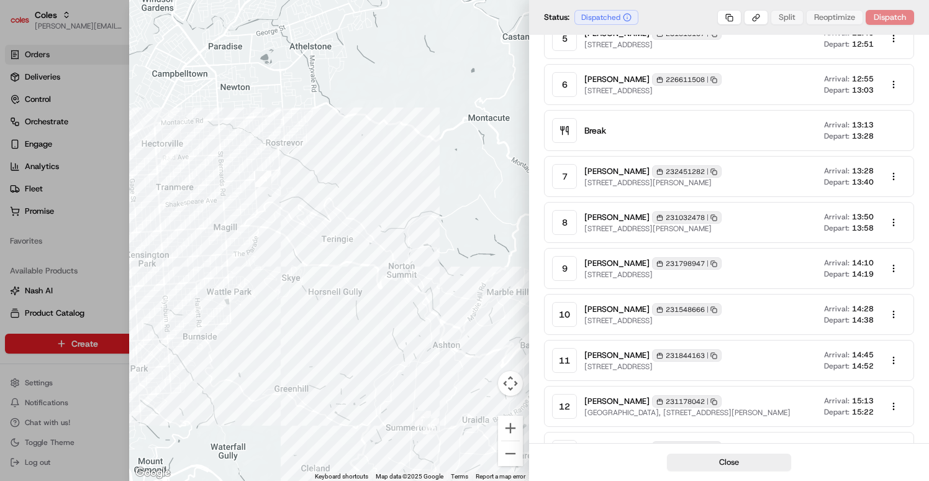
drag, startPoint x: 228, startPoint y: 251, endPoint x: 384, endPoint y: 239, distance: 156.3
click at [384, 240] on div at bounding box center [329, 240] width 400 height 481
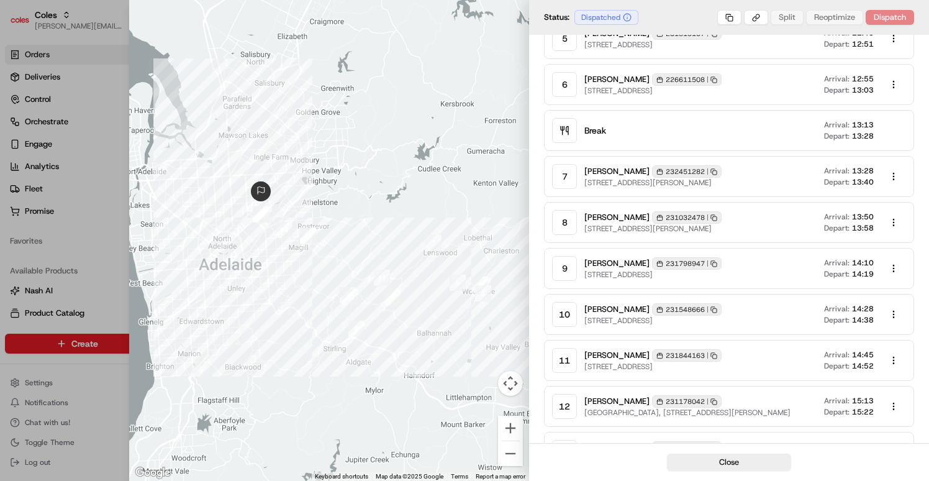
drag, startPoint x: 399, startPoint y: 206, endPoint x: 343, endPoint y: 237, distance: 63.4
click at [343, 237] on div at bounding box center [329, 240] width 400 height 481
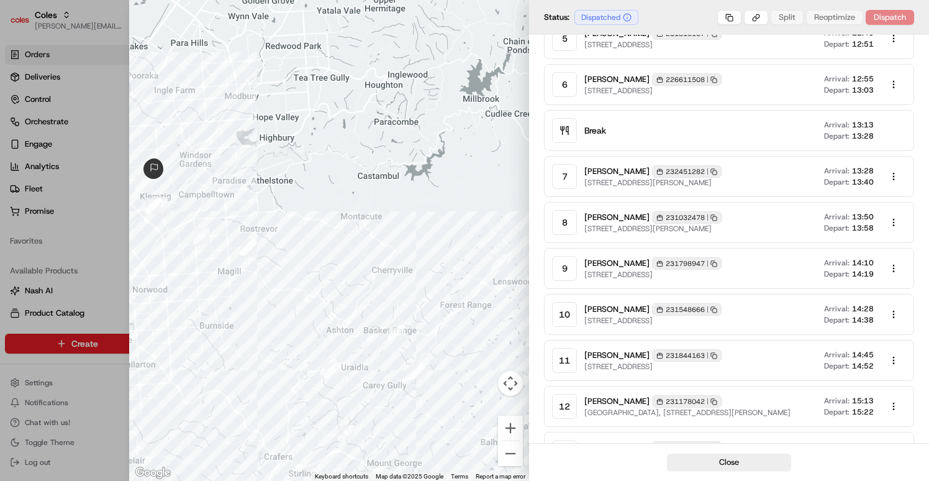
drag, startPoint x: 282, startPoint y: 263, endPoint x: 295, endPoint y: 256, distance: 15.0
click at [295, 256] on div at bounding box center [329, 240] width 400 height 481
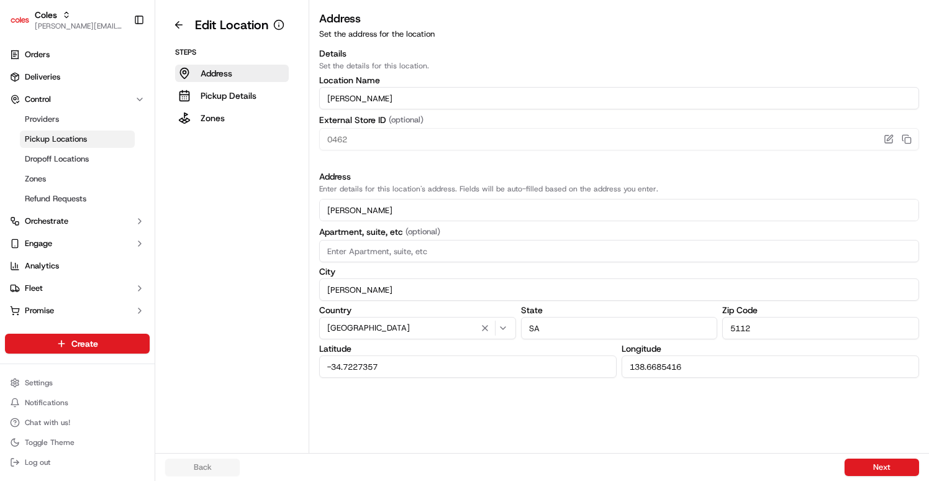
click at [175, 24] on button at bounding box center [178, 25] width 27 height 20
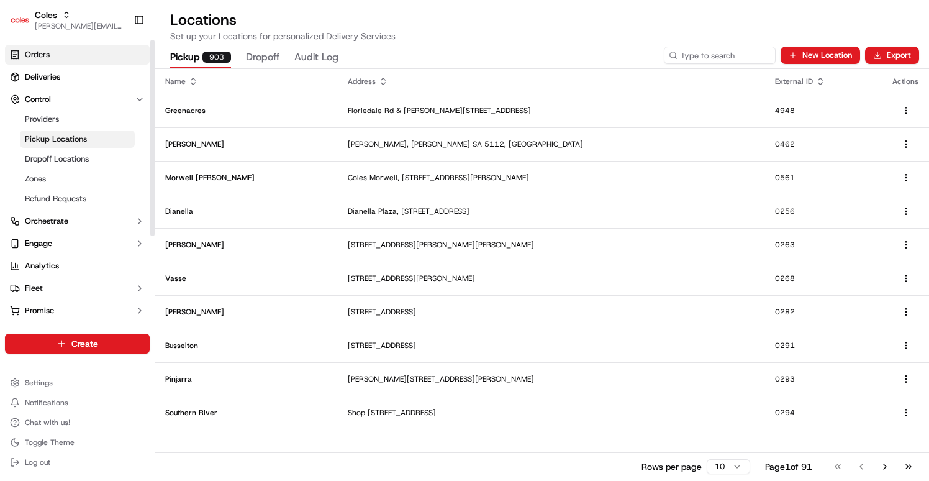
click at [94, 57] on link "Orders" at bounding box center [77, 55] width 145 height 20
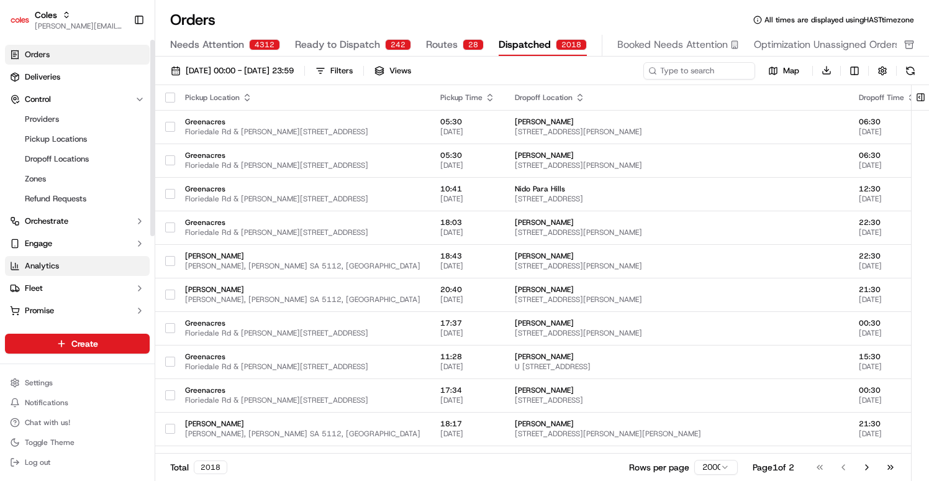
click at [55, 261] on span "Analytics" at bounding box center [42, 265] width 34 height 11
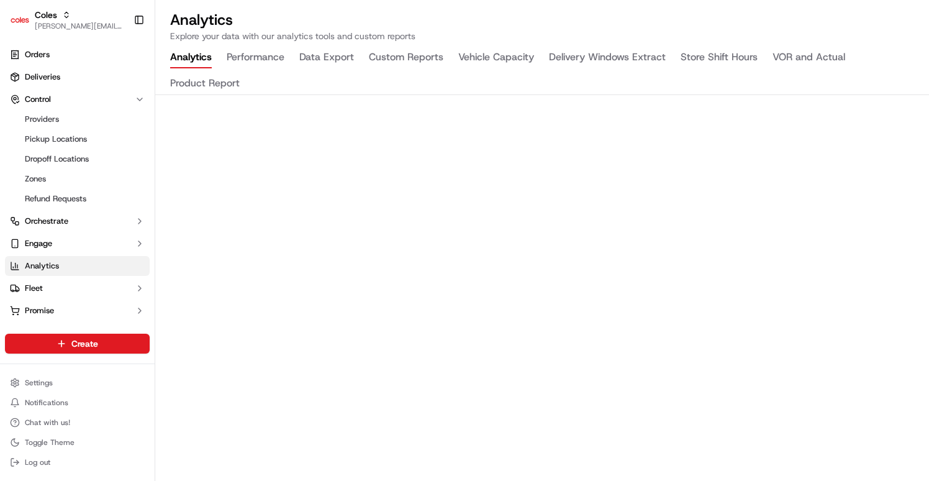
click at [739, 60] on button "Store Shift Hours" at bounding box center [719, 57] width 77 height 21
click at [209, 81] on button "Product Report" at bounding box center [205, 83] width 70 height 21
click at [795, 58] on button "VOR and Actual" at bounding box center [809, 57] width 73 height 21
click at [712, 55] on button "Store Shift Hours" at bounding box center [719, 57] width 77 height 21
click at [627, 57] on button "Delivery Windows Extract" at bounding box center [607, 57] width 117 height 21
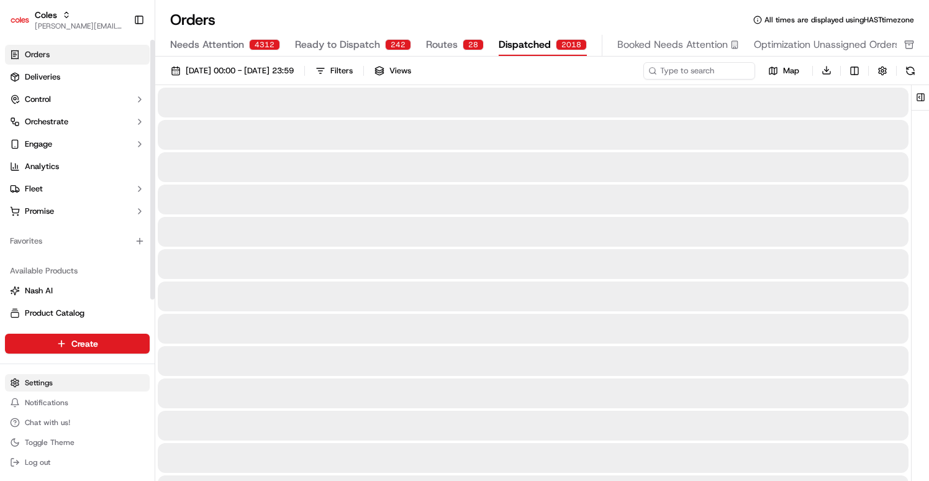
click at [41, 382] on html "Coles [EMAIL_ADDRESS][DOMAIN_NAME] Toggle Sidebar Orders Deliveries Control Orc…" at bounding box center [464, 240] width 929 height 481
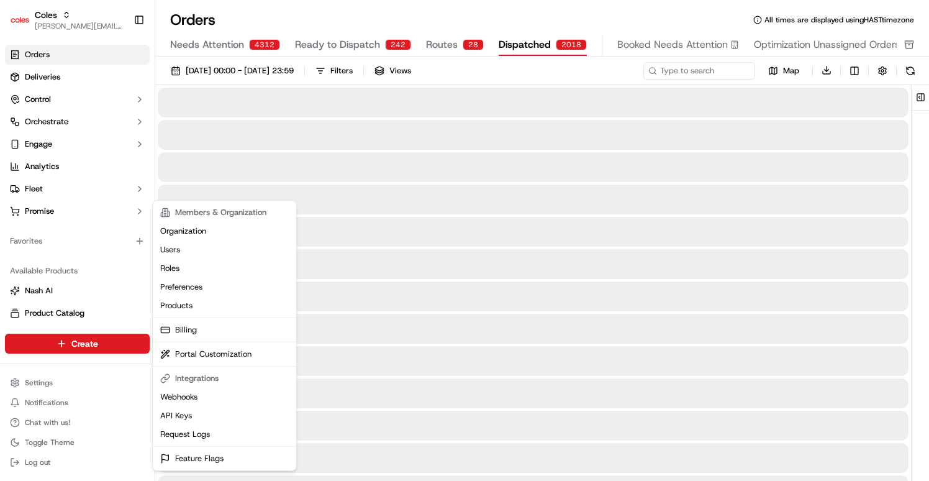
click at [111, 399] on html "Coles [EMAIL_ADDRESS][DOMAIN_NAME] Toggle Sidebar Orders Deliveries Control Orc…" at bounding box center [464, 240] width 929 height 481
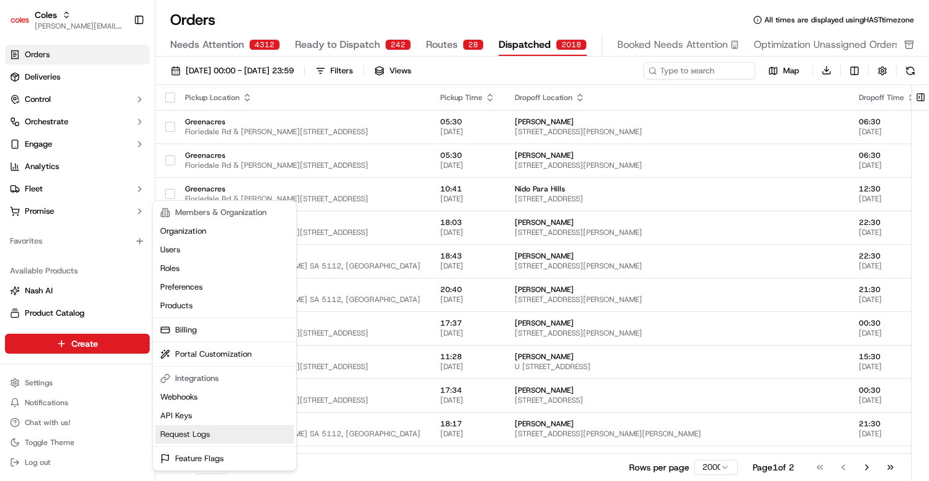
click at [199, 425] on link "Request Logs" at bounding box center [224, 434] width 139 height 19
click at [175, 410] on link "API Keys" at bounding box center [224, 415] width 139 height 19
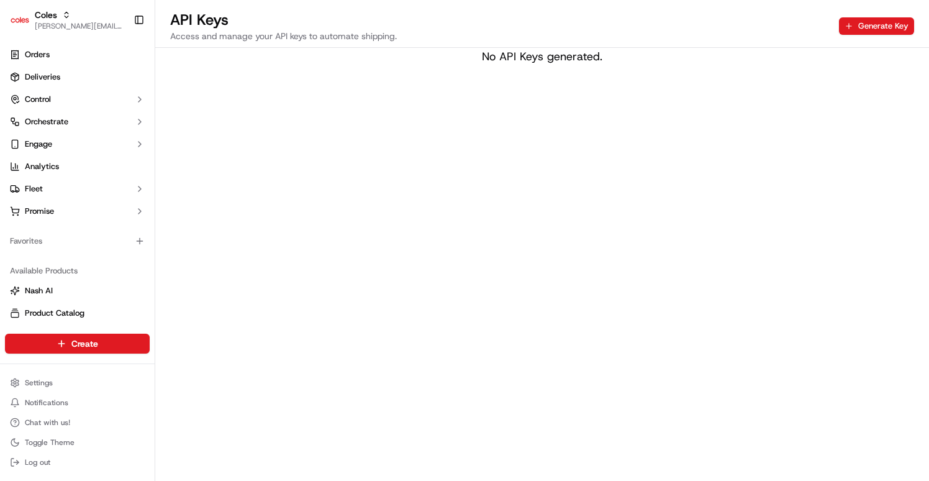
click at [91, 371] on div "Settings Notifications Chat with us! Toggle Theme Log out" at bounding box center [77, 422] width 155 height 107
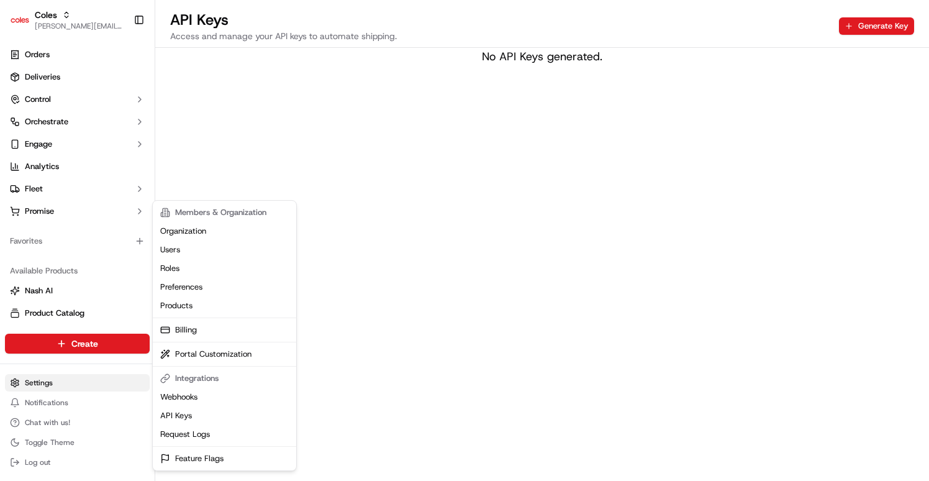
click at [87, 378] on html "Coles [EMAIL_ADDRESS][DOMAIN_NAME] Toggle Sidebar Orders Deliveries Control Orc…" at bounding box center [464, 240] width 929 height 481
drag, startPoint x: 132, startPoint y: 24, endPoint x: 127, endPoint y: 39, distance: 15.1
click at [132, 24] on html "Coles [EMAIL_ADDRESS][DOMAIN_NAME] Toggle Sidebar Orders Deliveries Control Orc…" at bounding box center [464, 240] width 929 height 481
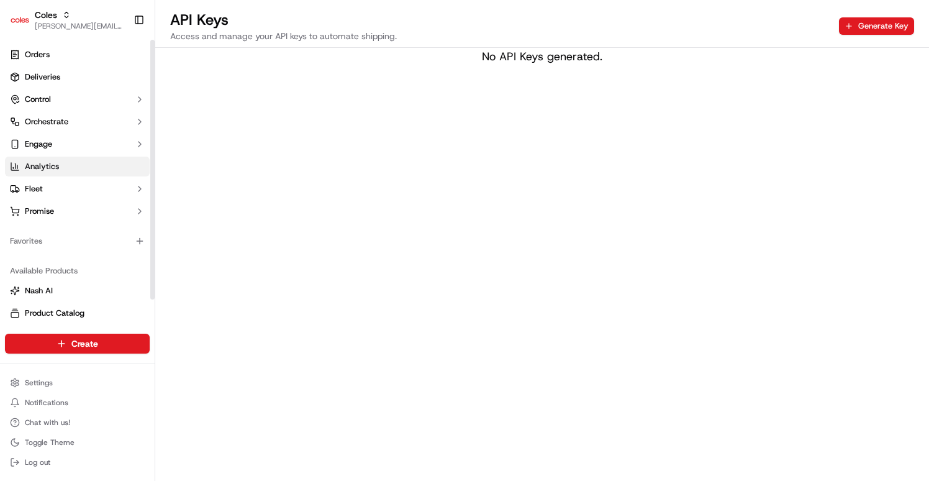
click at [67, 161] on link "Analytics" at bounding box center [77, 167] width 145 height 20
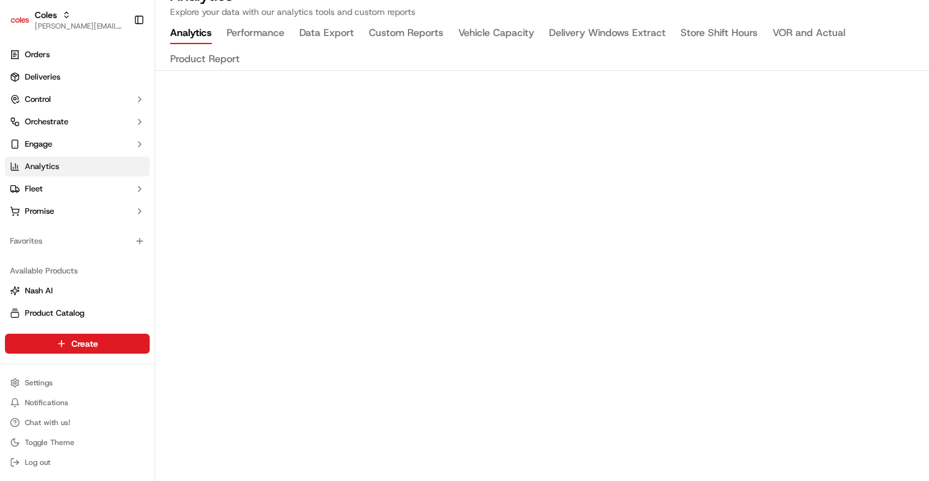
scroll to position [26, 0]
click at [253, 33] on button "Performance" at bounding box center [256, 31] width 58 height 21
click at [509, 32] on button "Vehicle Capacity" at bounding box center [496, 31] width 76 height 21
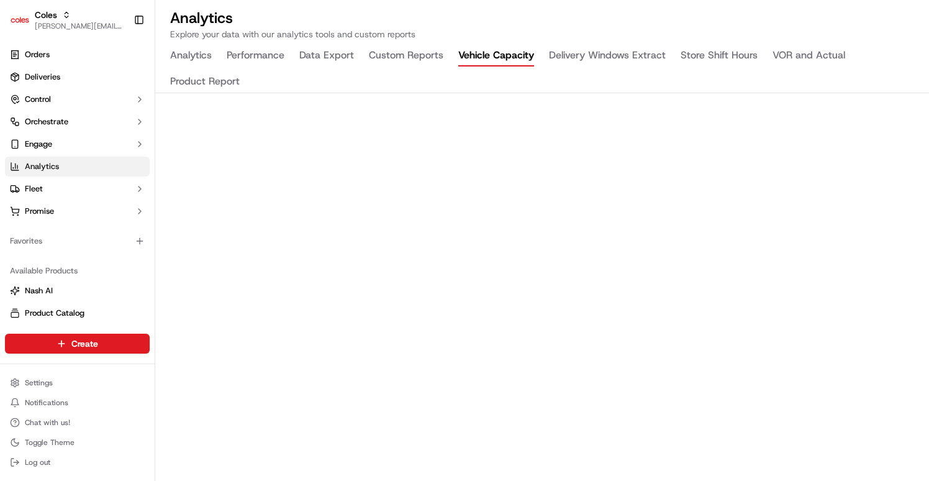
scroll to position [0, 0]
click at [407, 60] on button "Custom Reports" at bounding box center [406, 57] width 75 height 21
